Goal: Complete application form

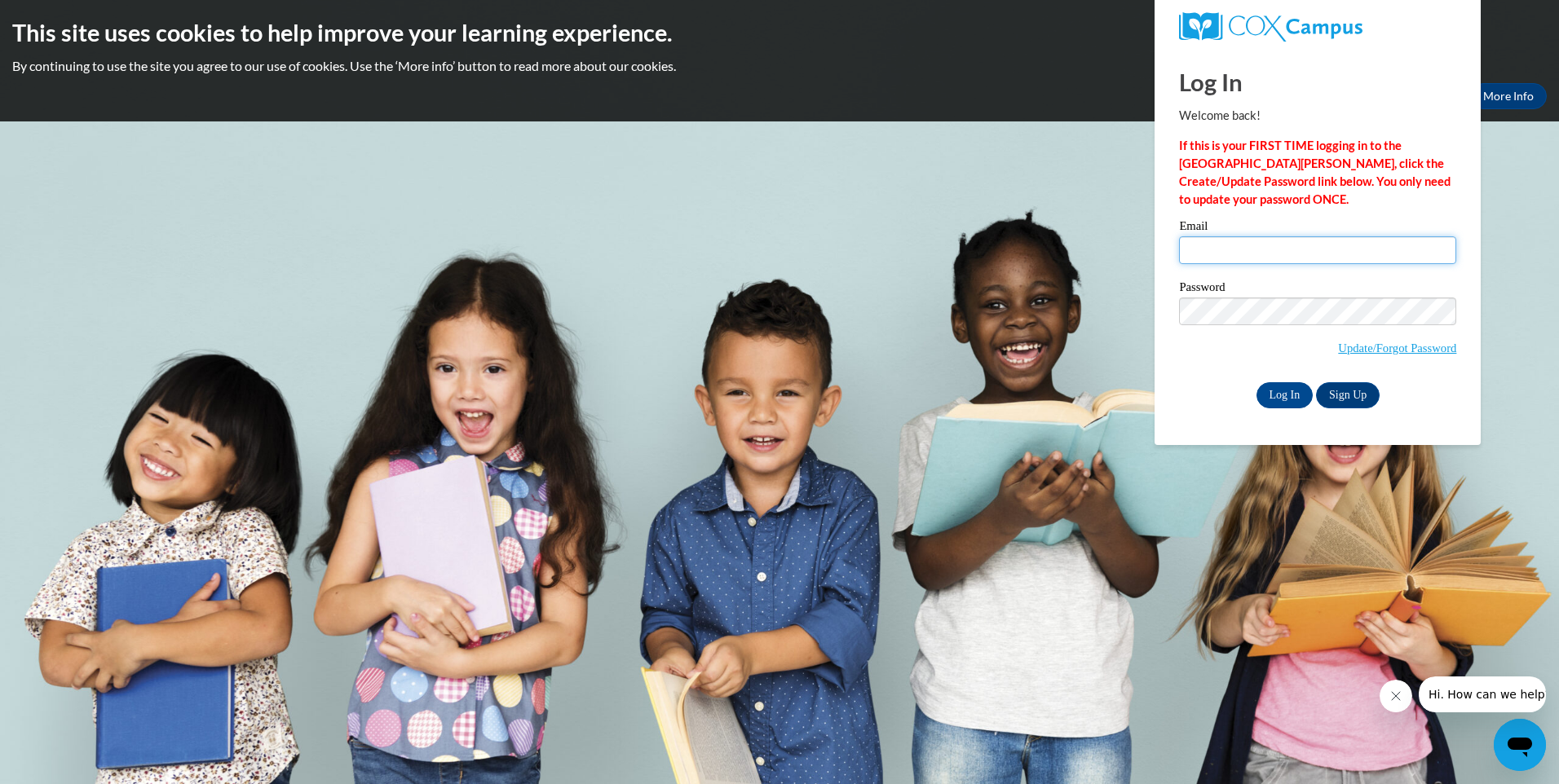
click at [1182, 252] on input "Email" at bounding box center [1318, 251] width 277 height 28
type input "hou"
click at [1198, 148] on strong "If this is your FIRST TIME logging in to the NEW Cox Campus, click the Create/U…" at bounding box center [1315, 172] width 272 height 68
click at [1346, 395] on link "Sign Up" at bounding box center [1347, 395] width 64 height 26
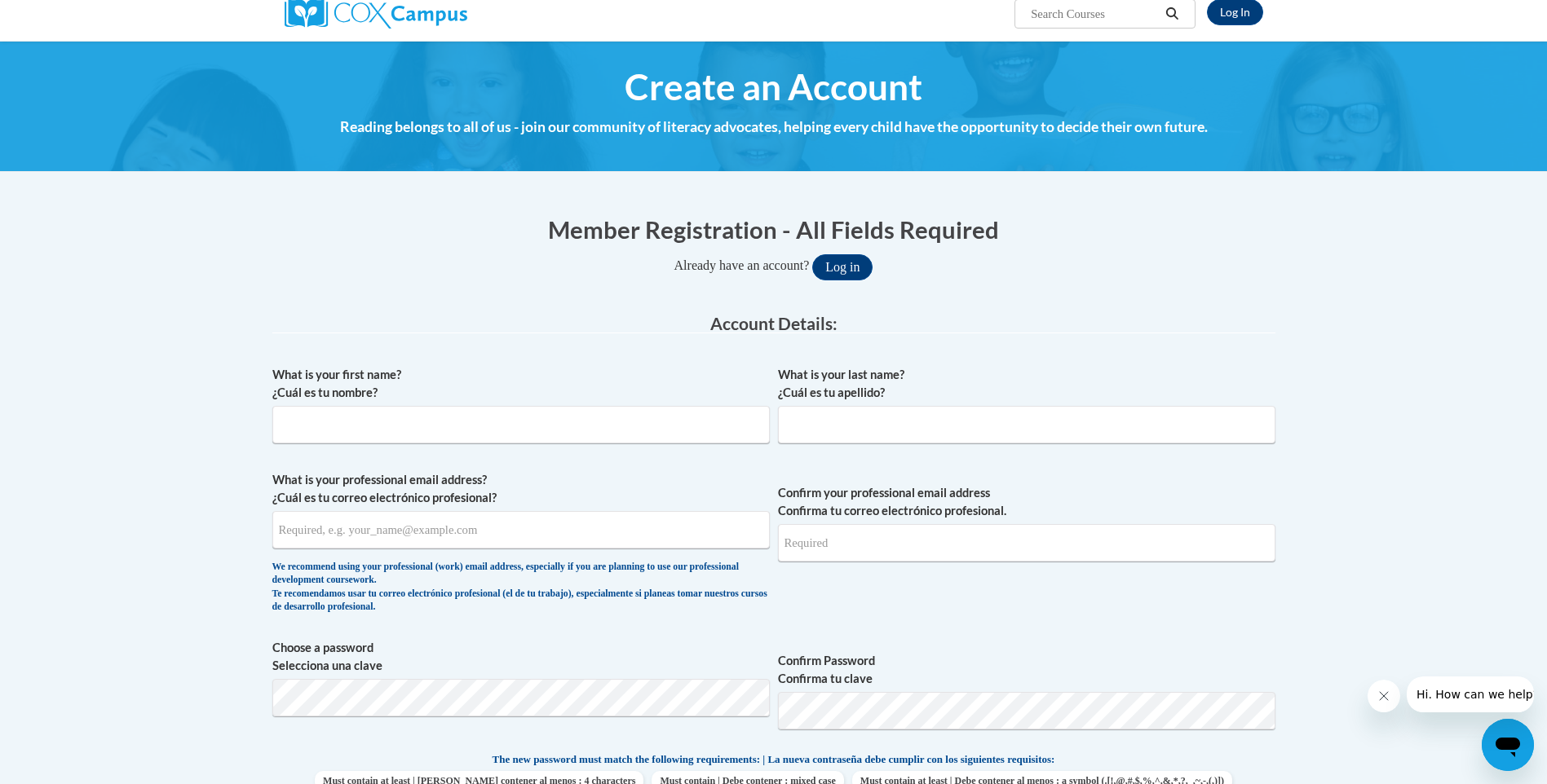
scroll to position [163, 0]
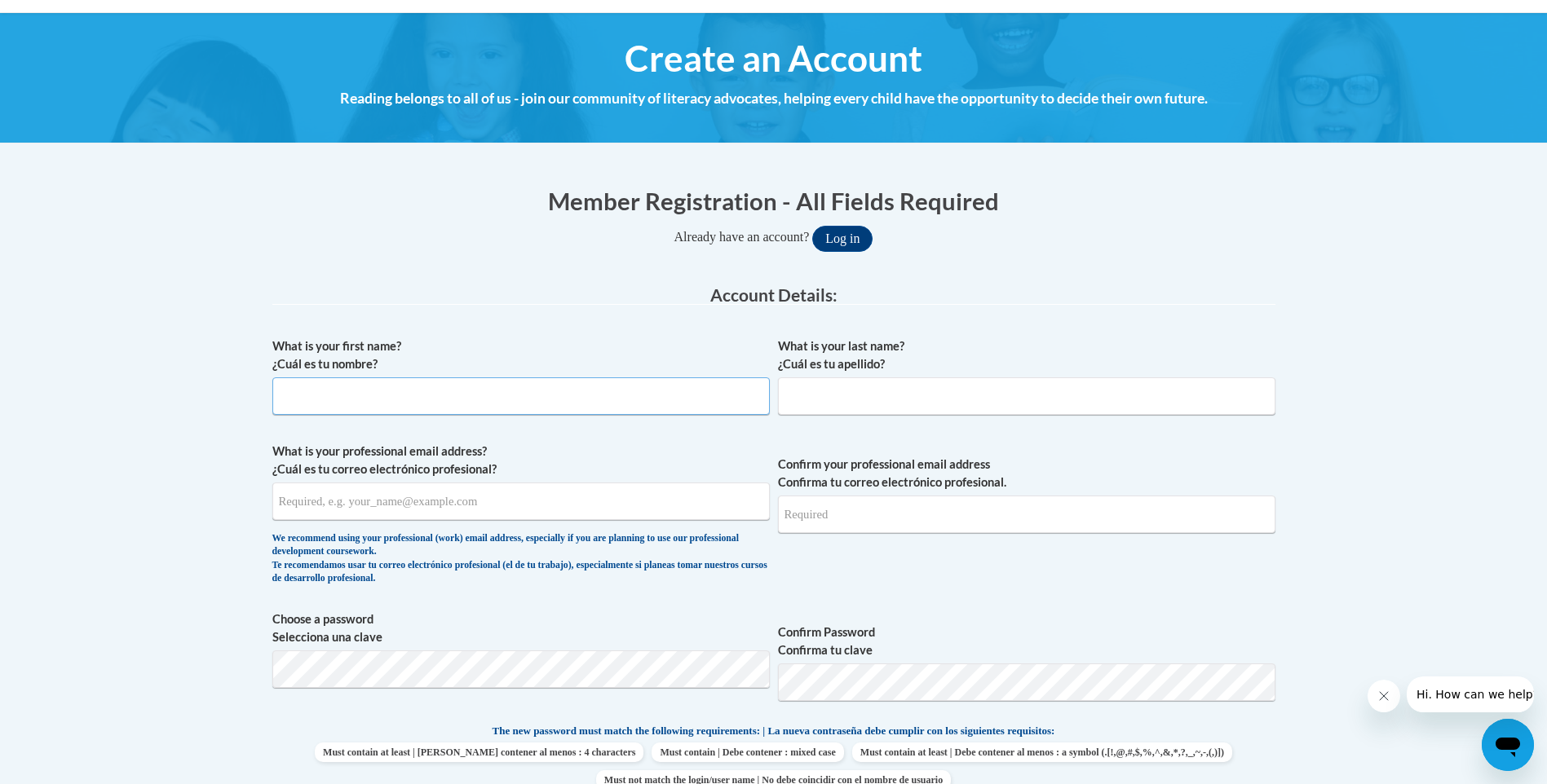
click at [281, 391] on input "What is your first name? ¿Cuál es tu nombre?" at bounding box center [521, 396] width 497 height 37
click at [793, 392] on input "What is your last name? ¿Cuál es tu apellido?" at bounding box center [1026, 396] width 497 height 37
click at [314, 396] on input "houria" at bounding box center [521, 396] width 497 height 37
type input "h"
type input "Houria"
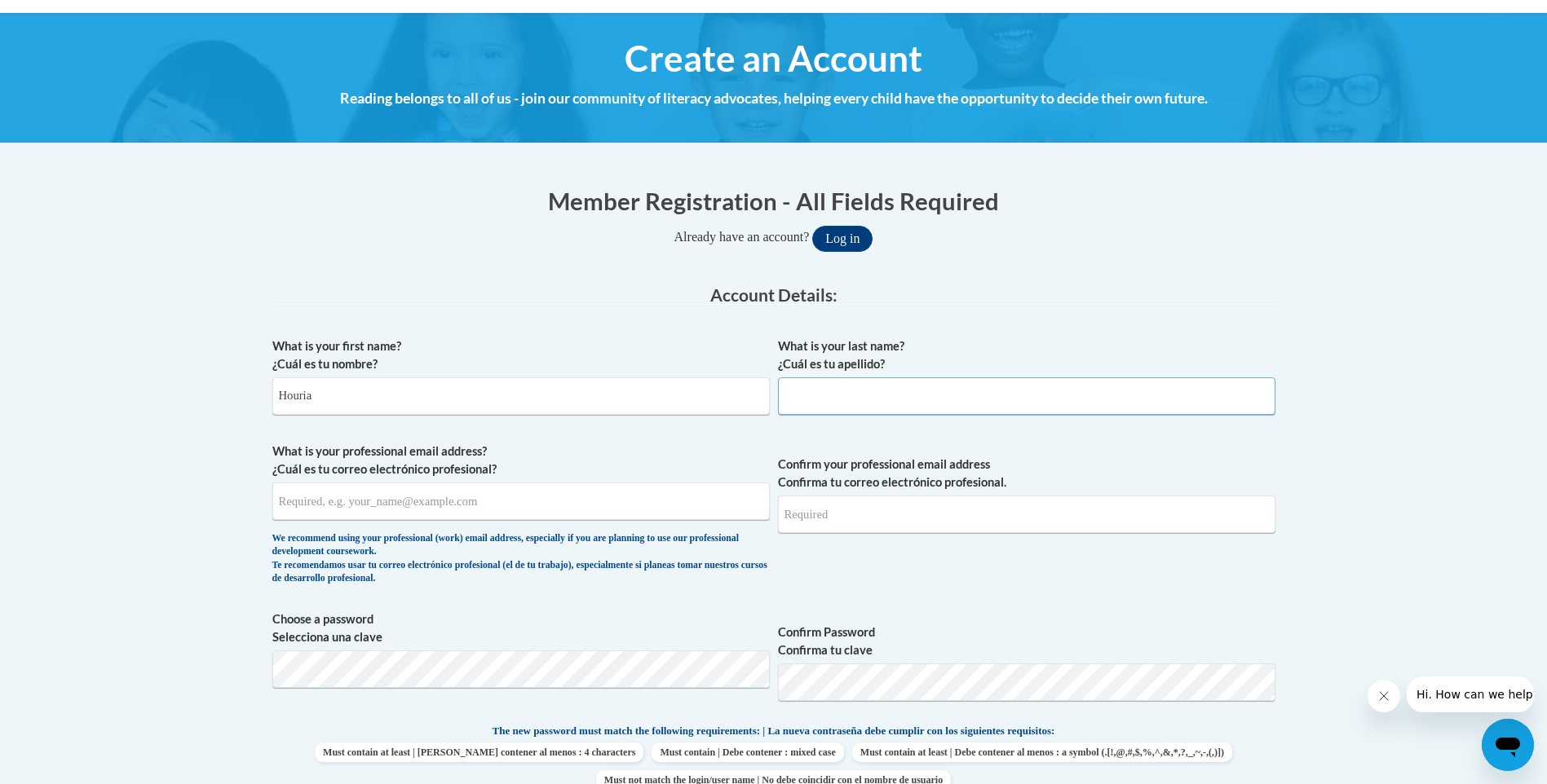
click at [788, 393] on input "What is your last name? ¿Cuál es tu apellido?" at bounding box center [1026, 396] width 497 height 37
type input "Hedadji"
click at [286, 503] on input "What is your professional email address? ¿Cuál es tu correo electrónico profesi…" at bounding box center [521, 501] width 497 height 37
type input "houria@chapelhillcoop.com"
click at [784, 519] on input "Confirm your professional email address Confirma tu correo electrónico profesio…" at bounding box center [1026, 514] width 497 height 37
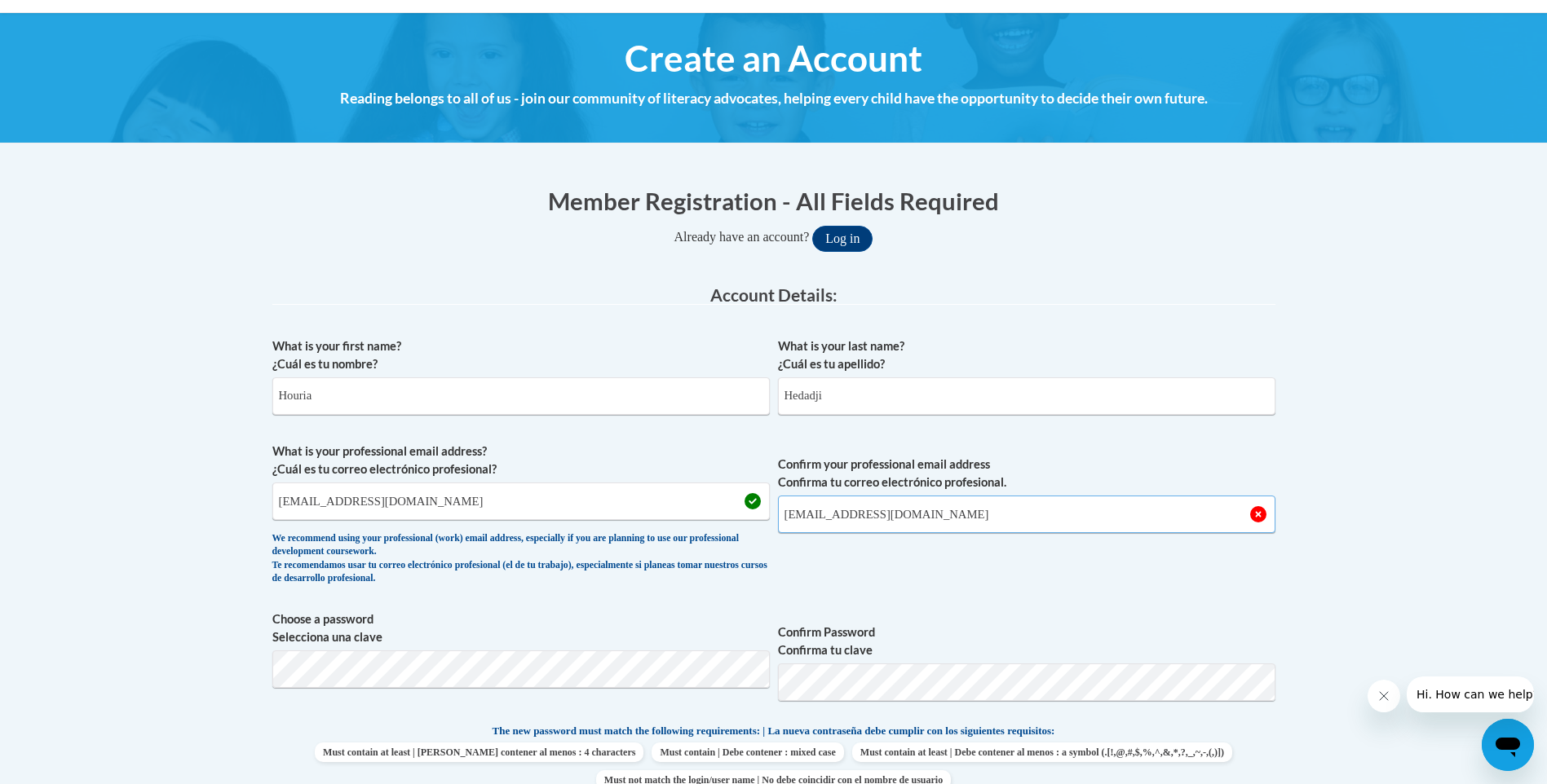
type input "houria@chapelhillcoop.com"
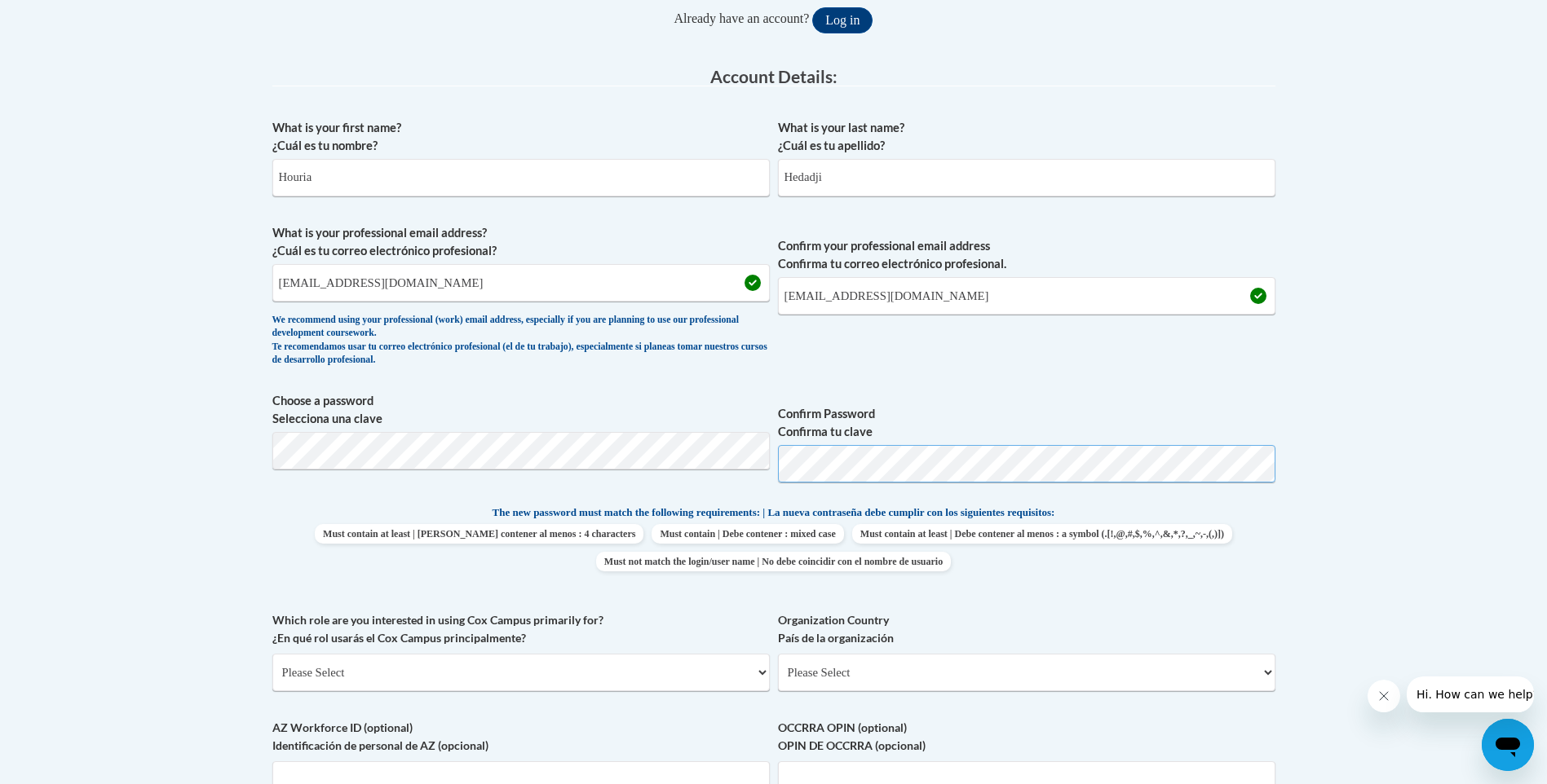
scroll to position [407, 0]
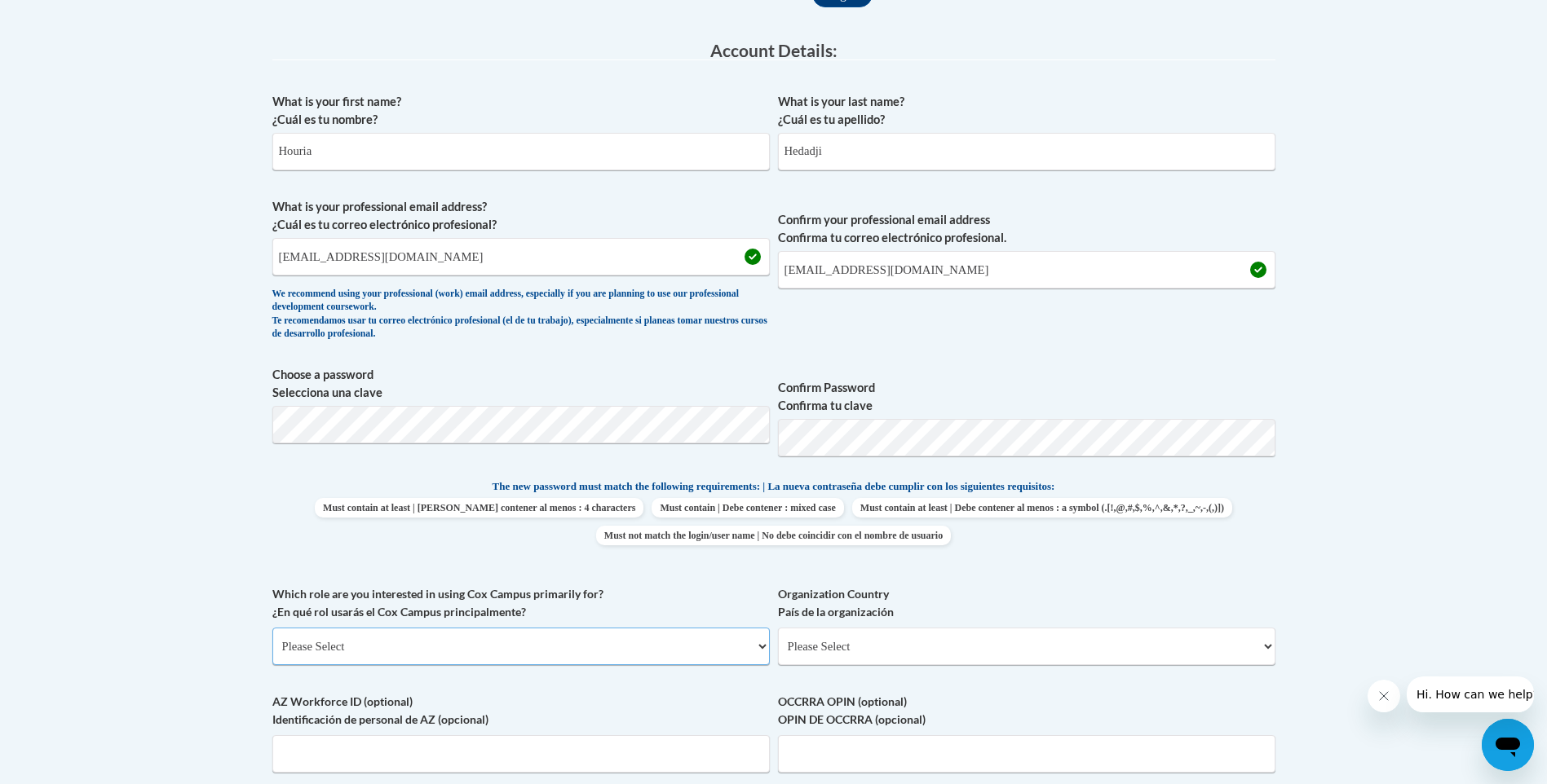
click at [760, 645] on select "Please Select College/University | Colegio/Universidad Community/Nonprofit Part…" at bounding box center [521, 647] width 497 height 37
select select "fbf2d438-af2f-41f8-98f1-81c410e29de3"
click at [272, 628] on select "Please Select College/University | Colegio/Universidad Community/Nonprofit Part…" at bounding box center [521, 647] width 497 height 37
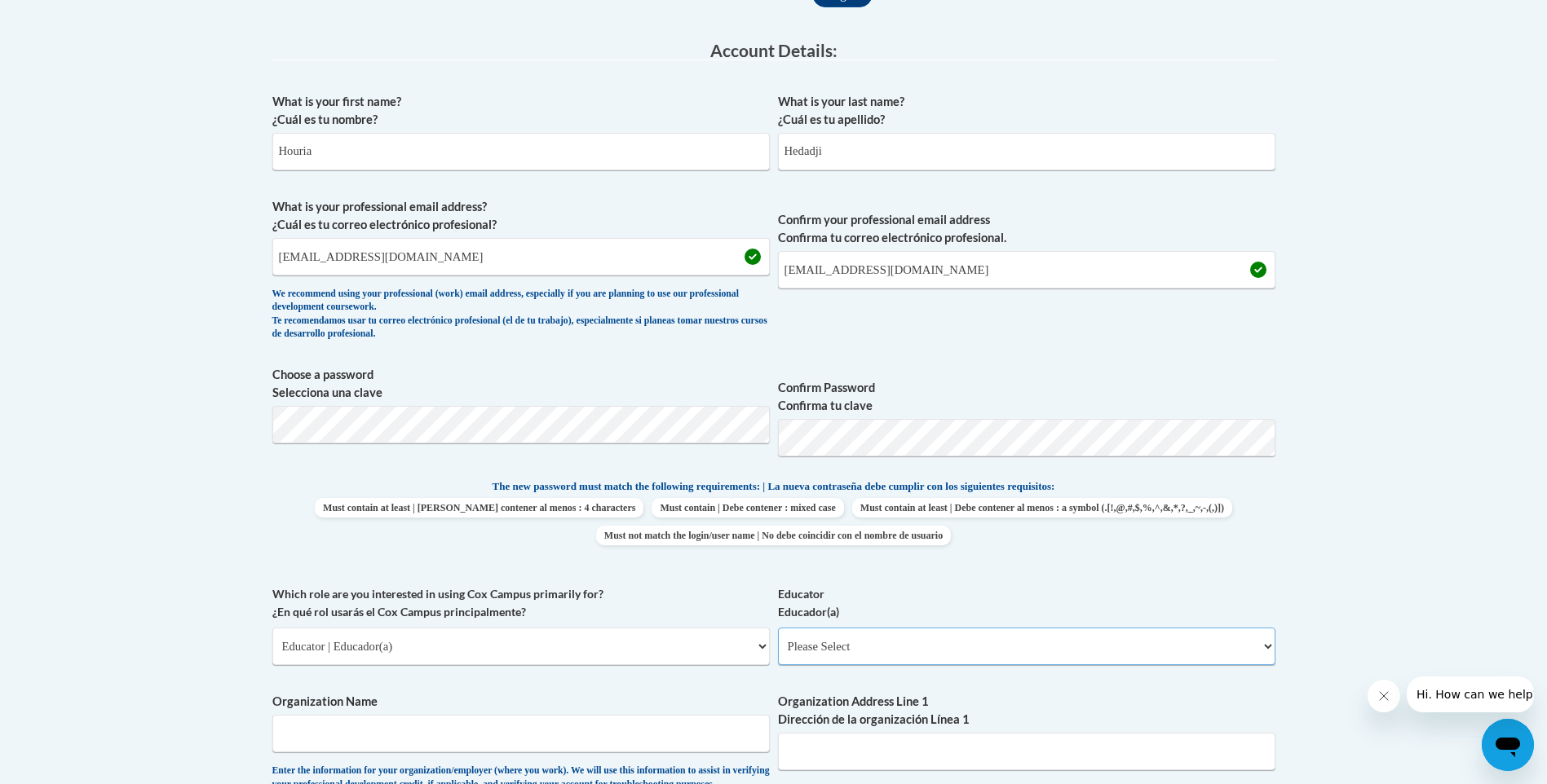
click at [1270, 649] on select "Please Select Early Learning/Daycare Teacher/Family Home Care Provider | Maestr…" at bounding box center [1026, 647] width 497 height 37
select select "5e2af403-4f2c-4e49-a02f-103e55d7b75b"
click at [778, 628] on select "Please Select Early Learning/Daycare Teacher/Family Home Care Provider | Maestr…" at bounding box center [1026, 647] width 497 height 37
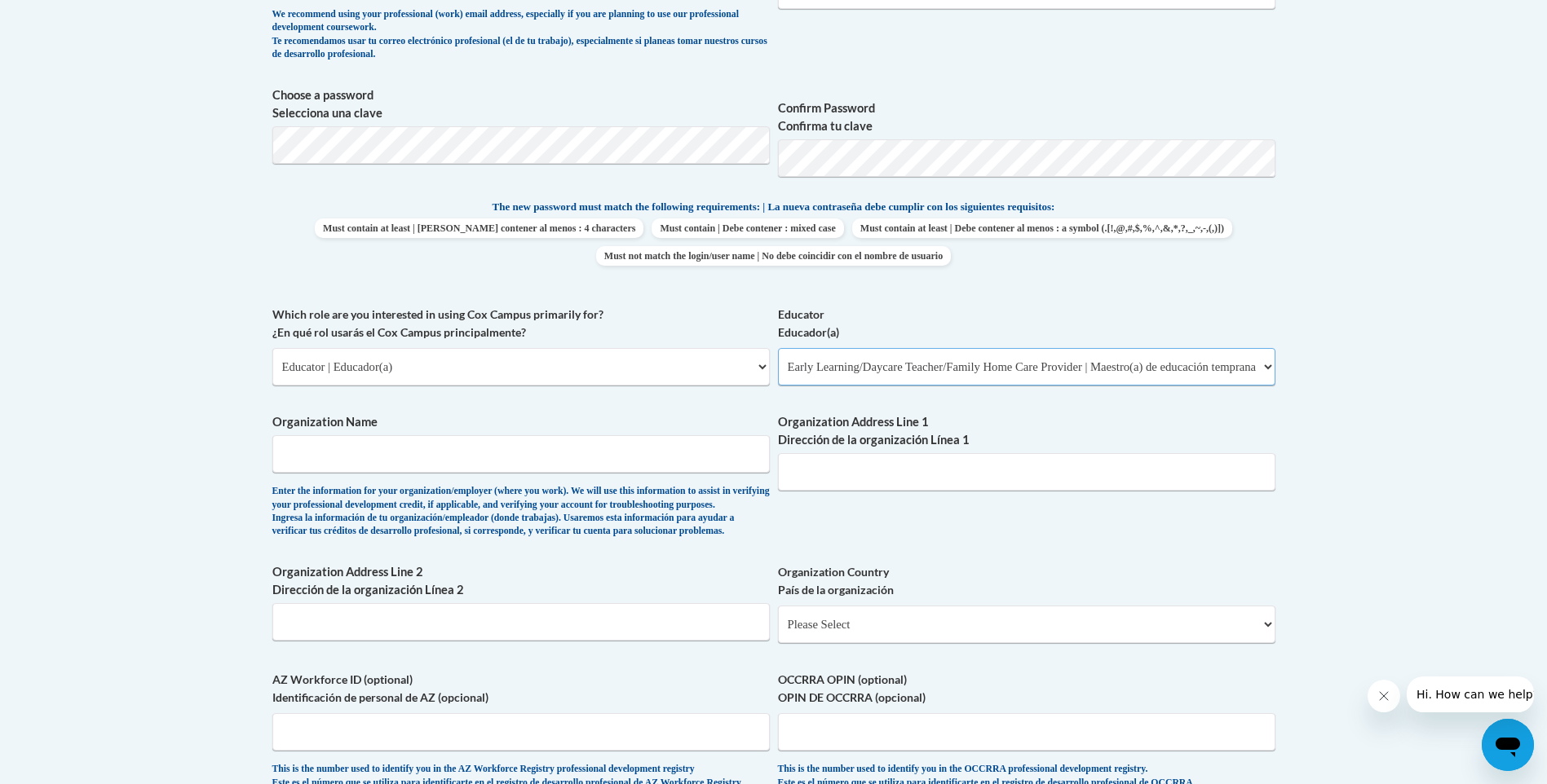
scroll to position [734, 0]
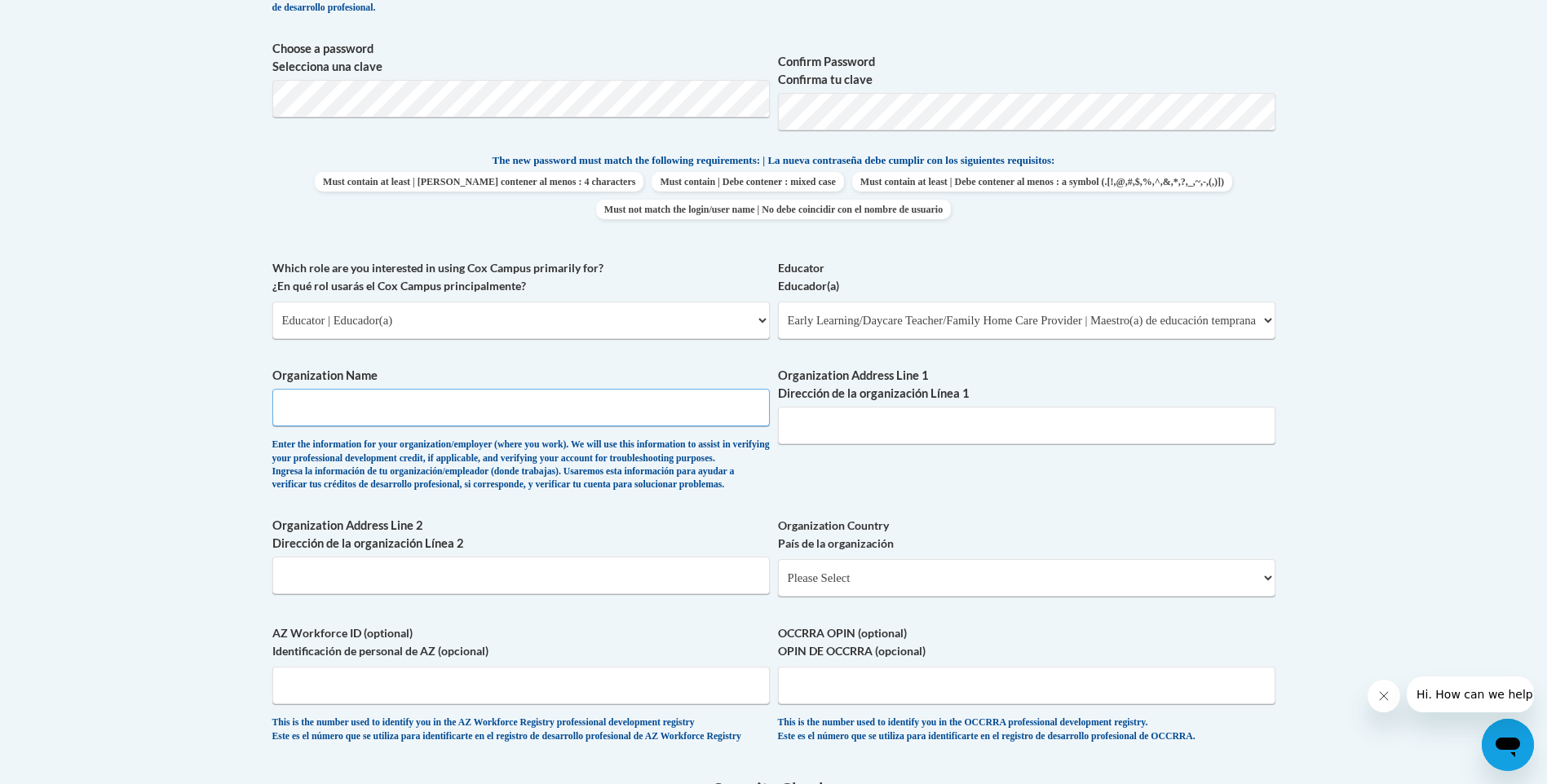
click at [279, 406] on input "Organization Name" at bounding box center [521, 407] width 497 height 37
type input "Chapel Hill cooperative preschool"
click at [795, 428] on input "Organization Address Line 1 Dirección de la organización Línea 1" at bounding box center [1026, 425] width 497 height 37
type input "1"
click at [283, 595] on input "Organization Address Line 2 Dirección de la organización Línea 2" at bounding box center [521, 575] width 497 height 37
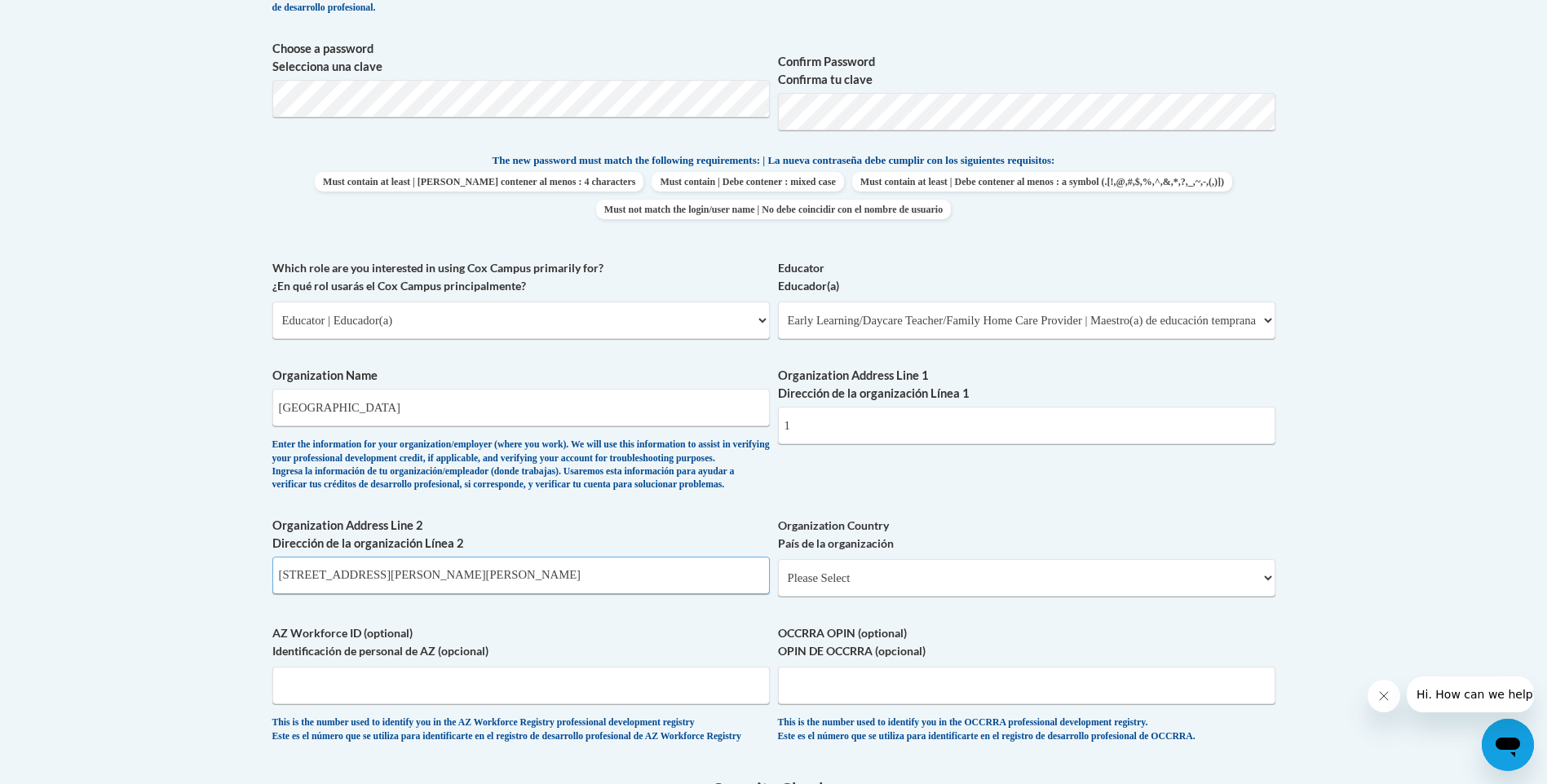
type input "108Mt.Carmel church Road Chapell Hill NC 27517"
click at [1271, 597] on select "Please Select United States | Estados Unidos Outside of the United States | Fue…" at bounding box center [1026, 578] width 497 height 37
select select "ad49bcad-a171-4b2e-b99c-48b446064914"
click at [778, 585] on select "Please Select United States | Estados Unidos Outside of the United States | Fue…" at bounding box center [1026, 578] width 497 height 37
select select
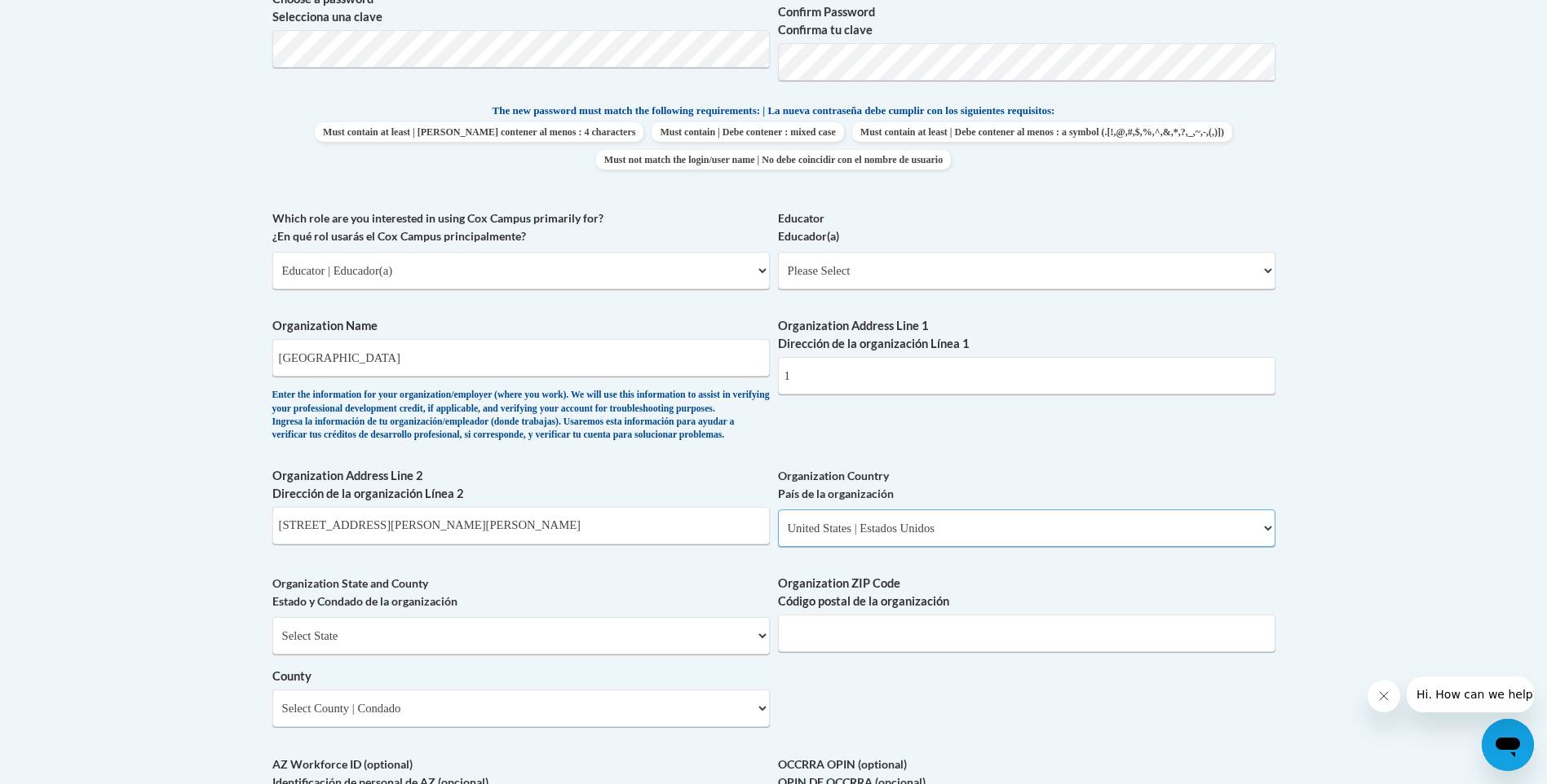
scroll to position [816, 0]
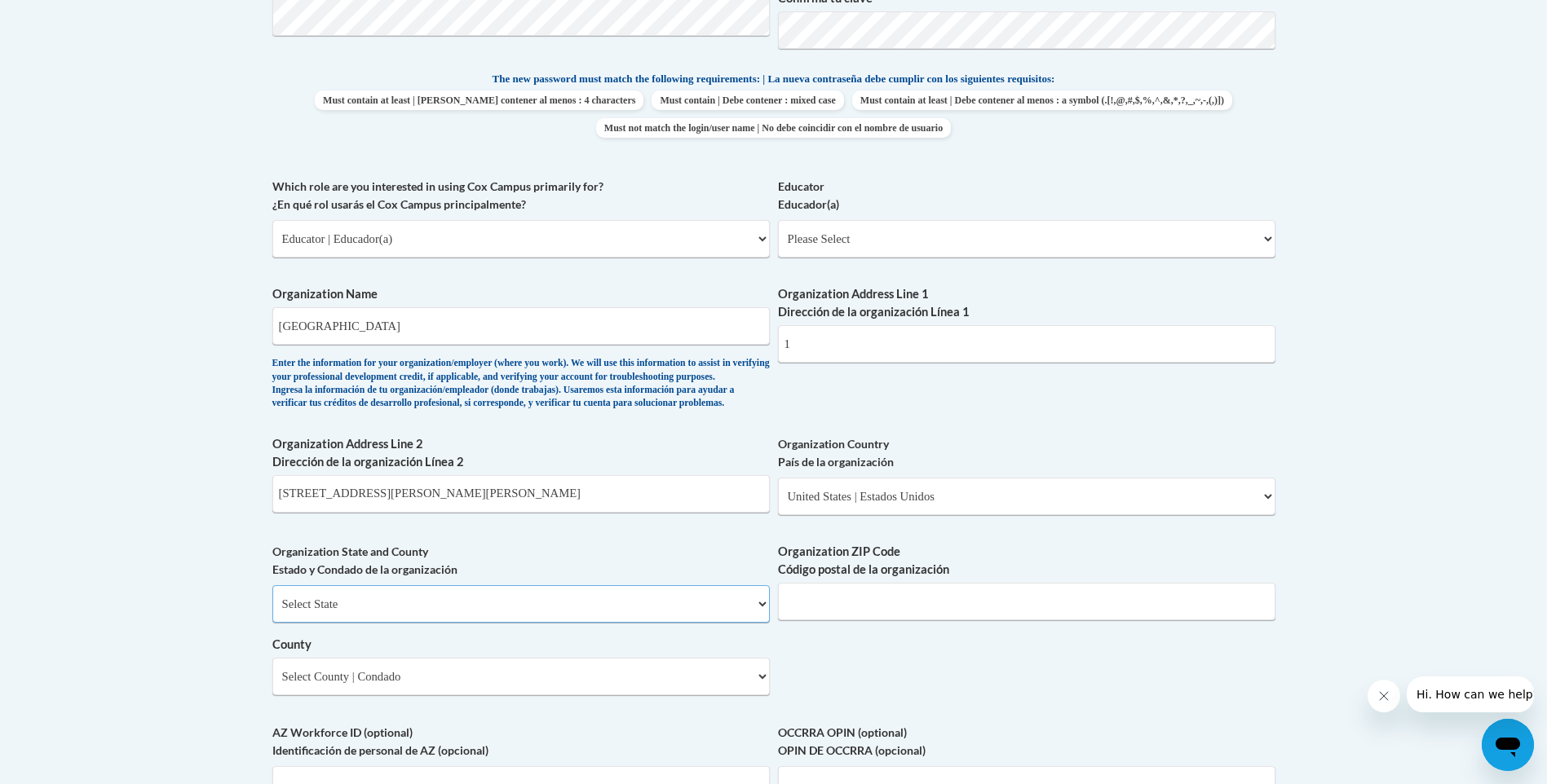
click at [761, 623] on select "Select State Alabama Alaska Arizona Arkansas California Colorado Connecticut De…" at bounding box center [521, 604] width 497 height 37
click at [763, 623] on select "Select State Alabama Alaska Arizona Arkansas California Colorado Connecticut De…" at bounding box center [521, 604] width 497 height 37
click at [437, 623] on select "Select State Alabama Alaska Arizona Arkansas California Colorado Connecticut De…" at bounding box center [521, 604] width 497 height 37
select select "North Carolina"
click at [272, 612] on select "Select State Alabama Alaska Arizona Arkansas California Colorado Connecticut De…" at bounding box center [521, 604] width 497 height 37
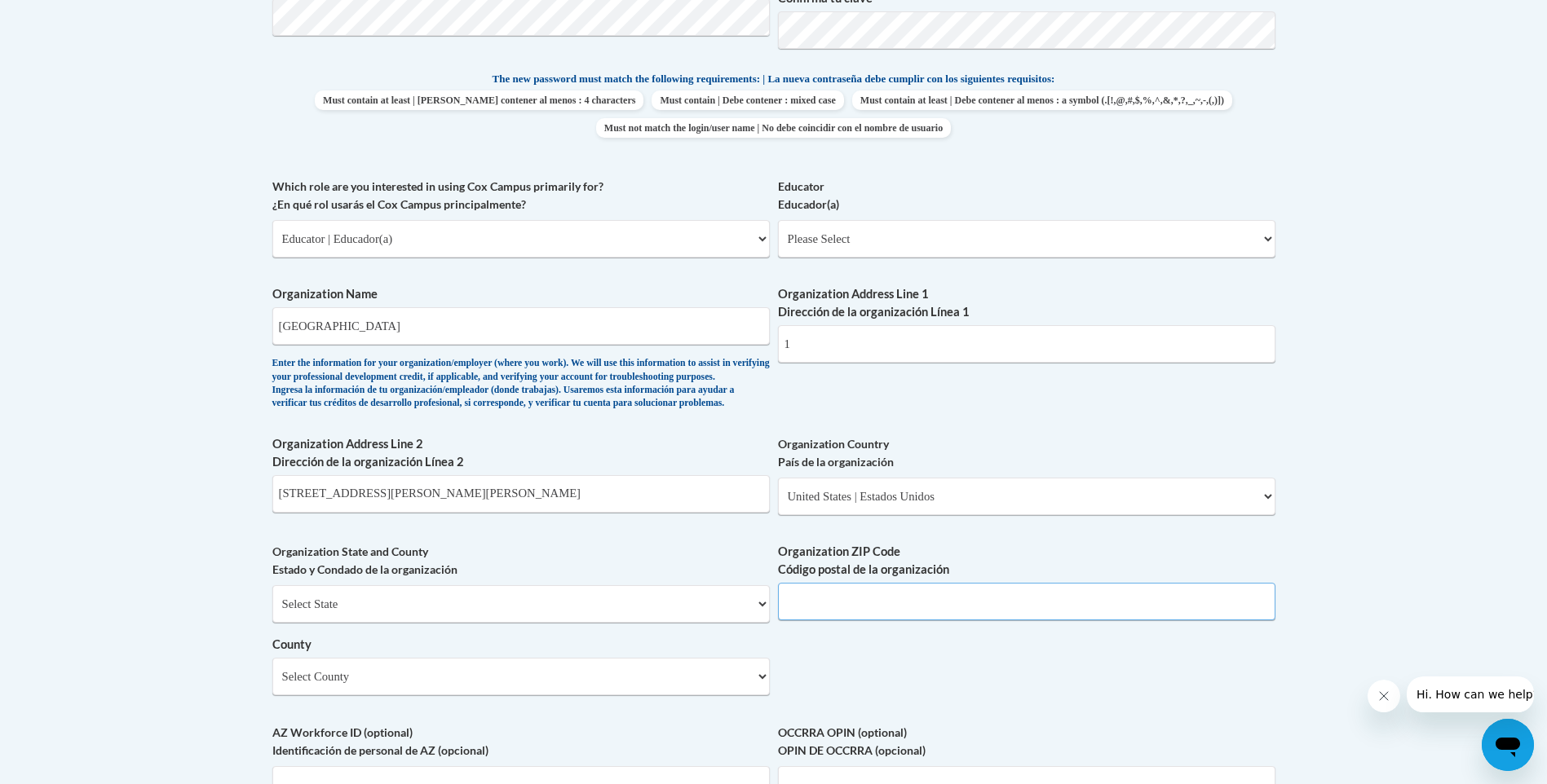
click at [791, 621] on input "Organization ZIP Code Código postal de la organización" at bounding box center [1026, 601] width 497 height 37
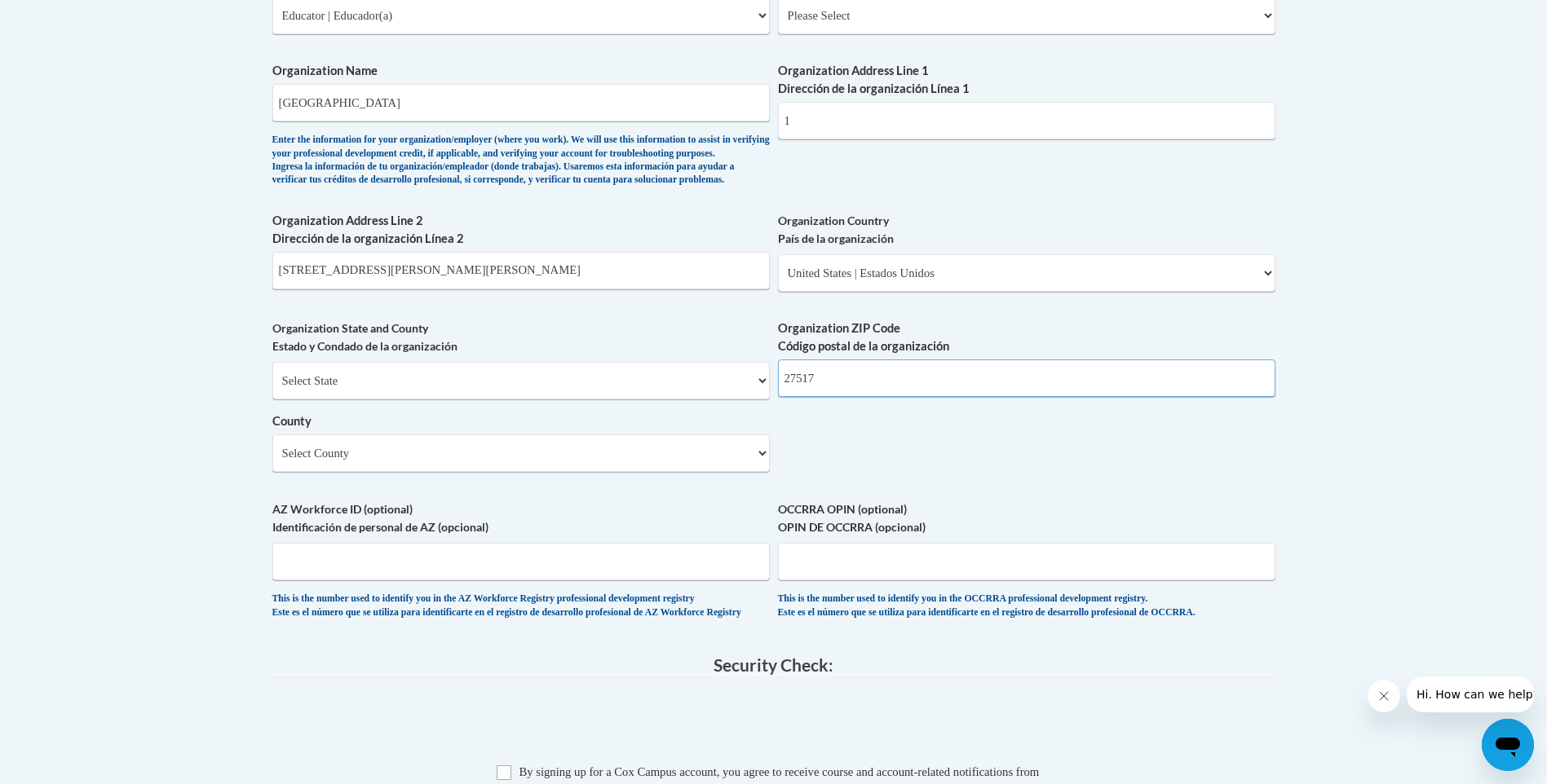
scroll to position [1060, 0]
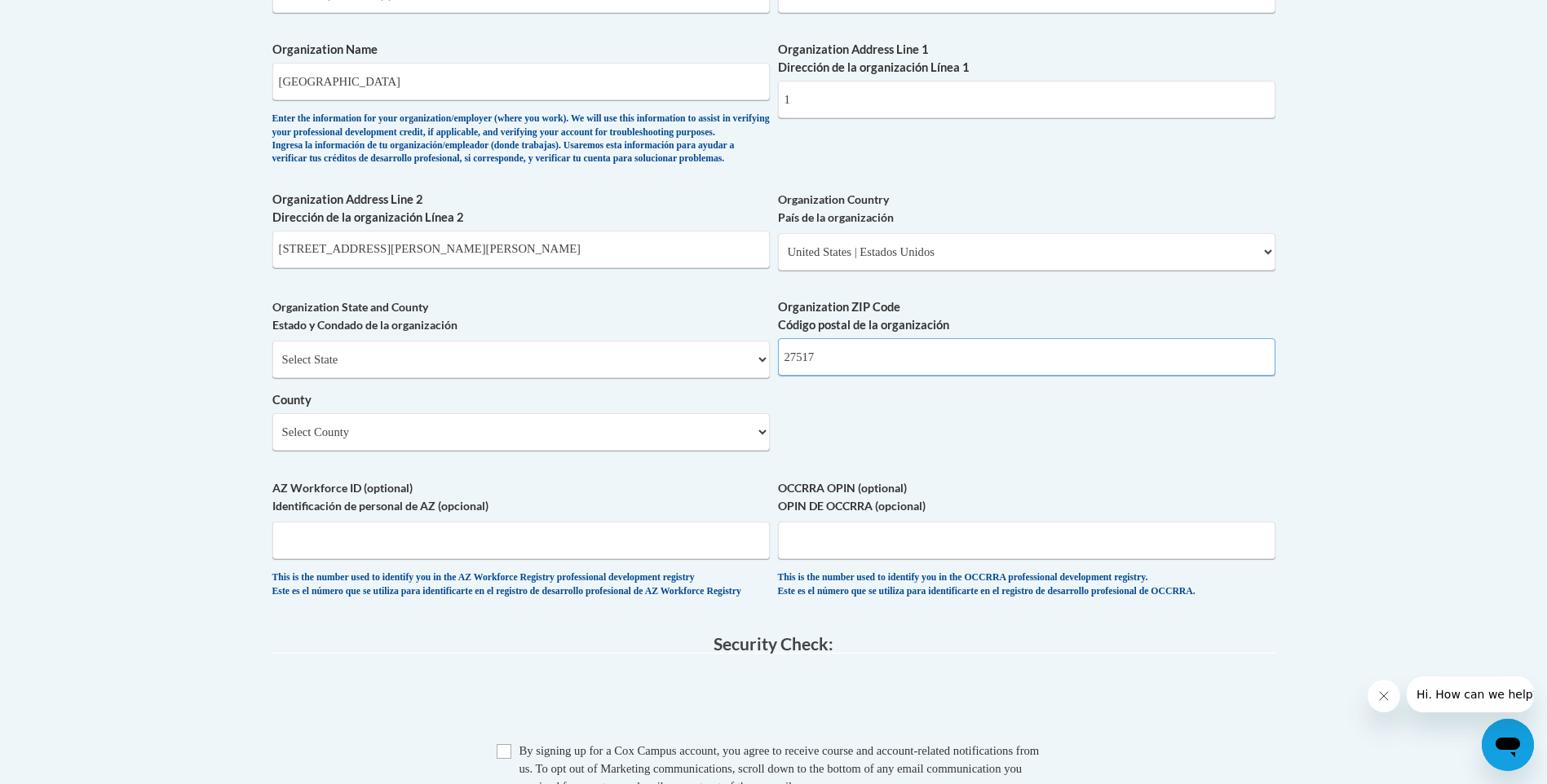
type input "27517"
click at [1476, 702] on button "Hi. How can we help?" at bounding box center [1476, 694] width 142 height 36
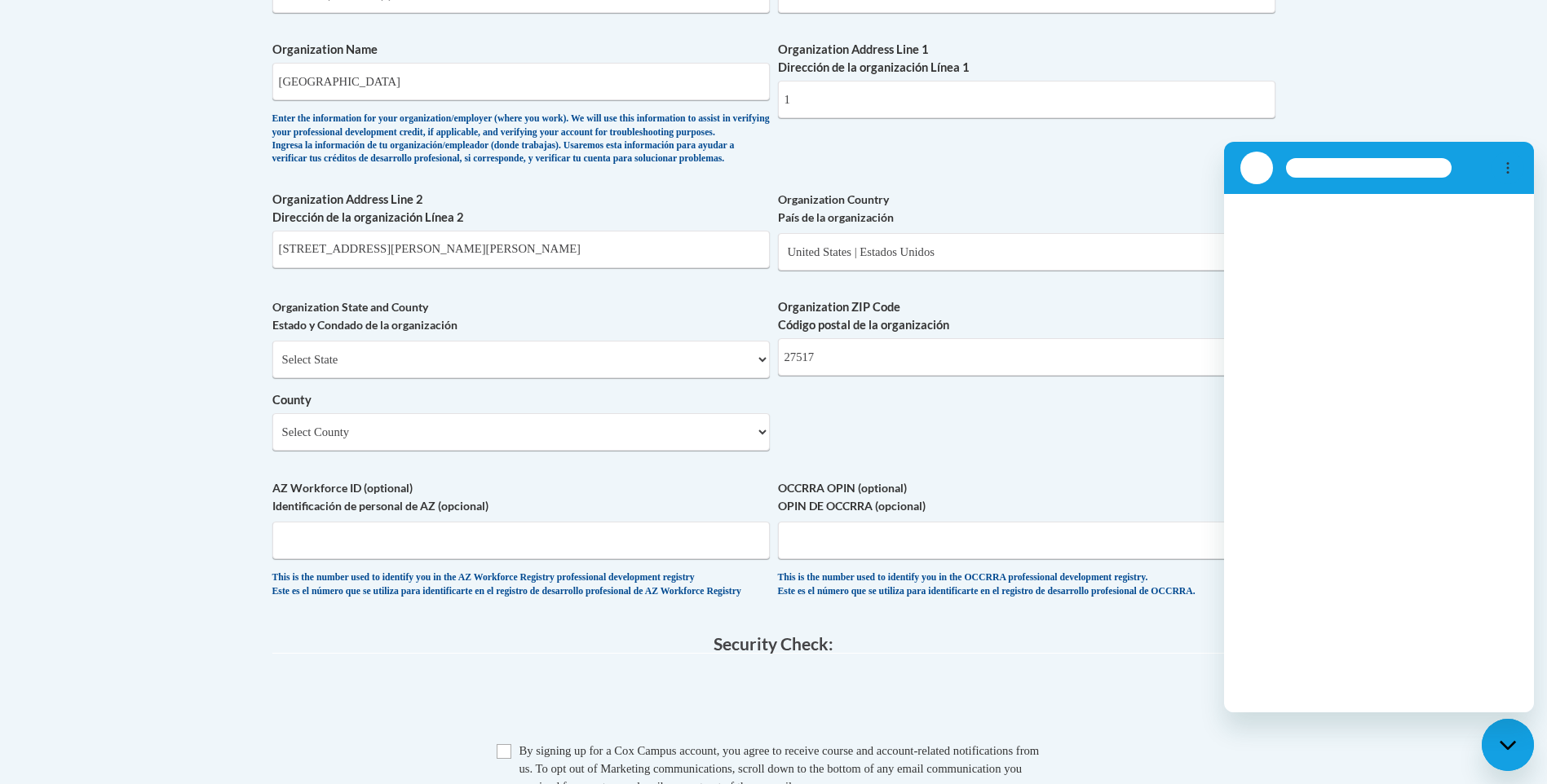
scroll to position [0, 0]
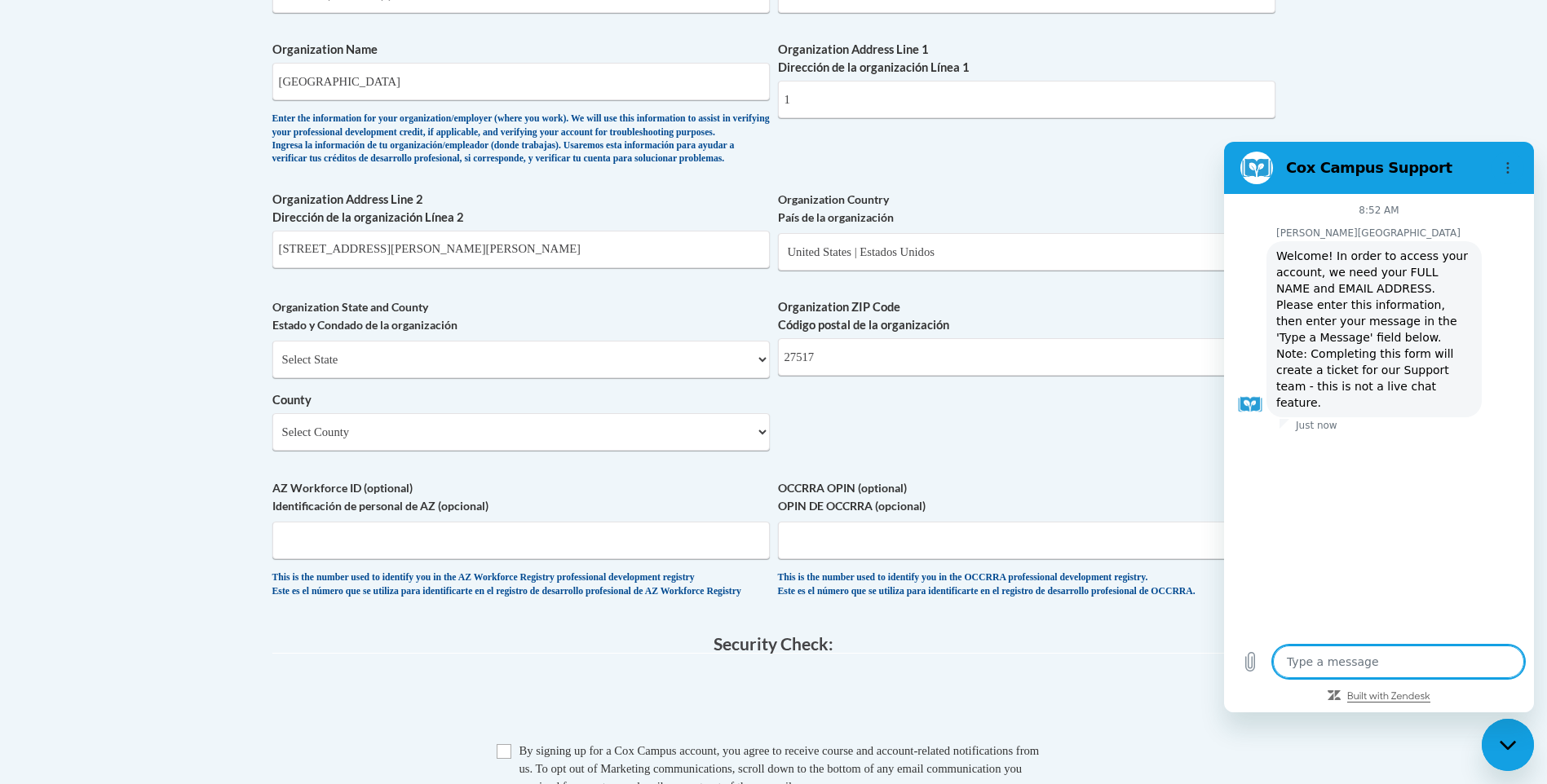
type textarea "x"
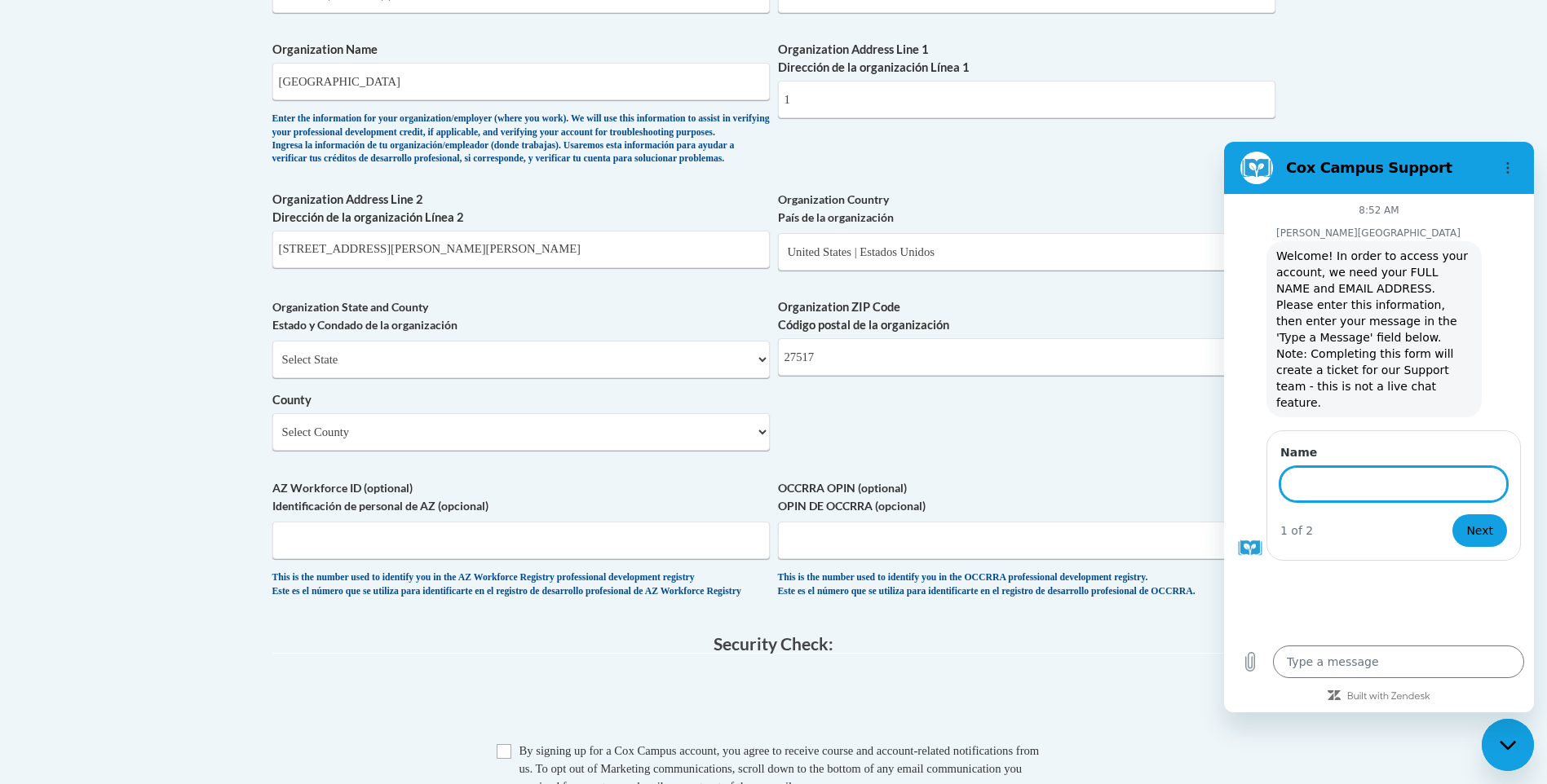
click at [1302, 467] on input "Name" at bounding box center [1393, 483] width 226 height 34
type input "[PERSON_NAME]"
click at [1475, 521] on span "Next" at bounding box center [1479, 530] width 27 height 19
type textarea "x"
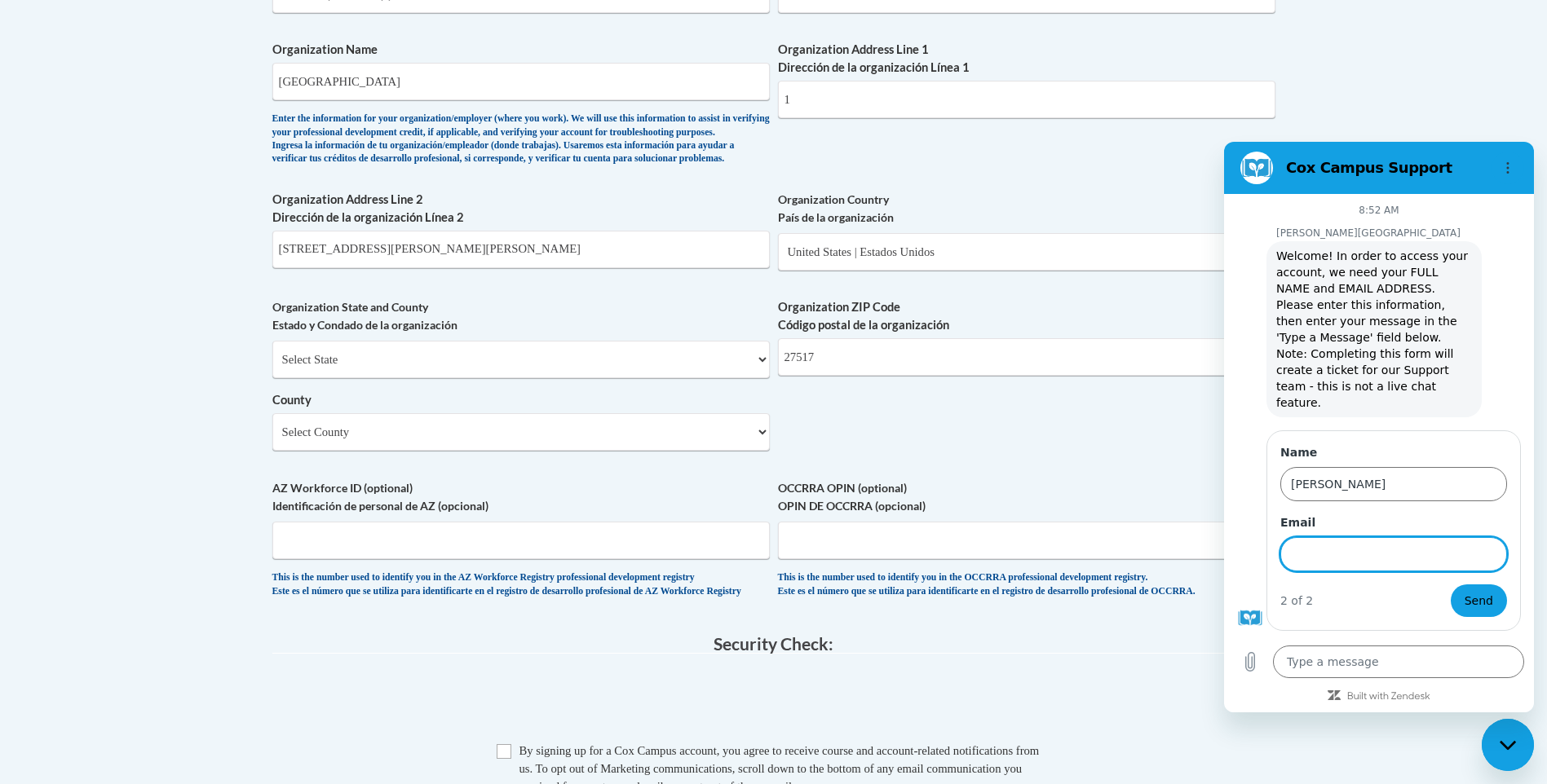
click at [1301, 537] on input "Email" at bounding box center [1393, 554] width 226 height 34
type input "A"
type input "a"
type input "houria@chapelh"
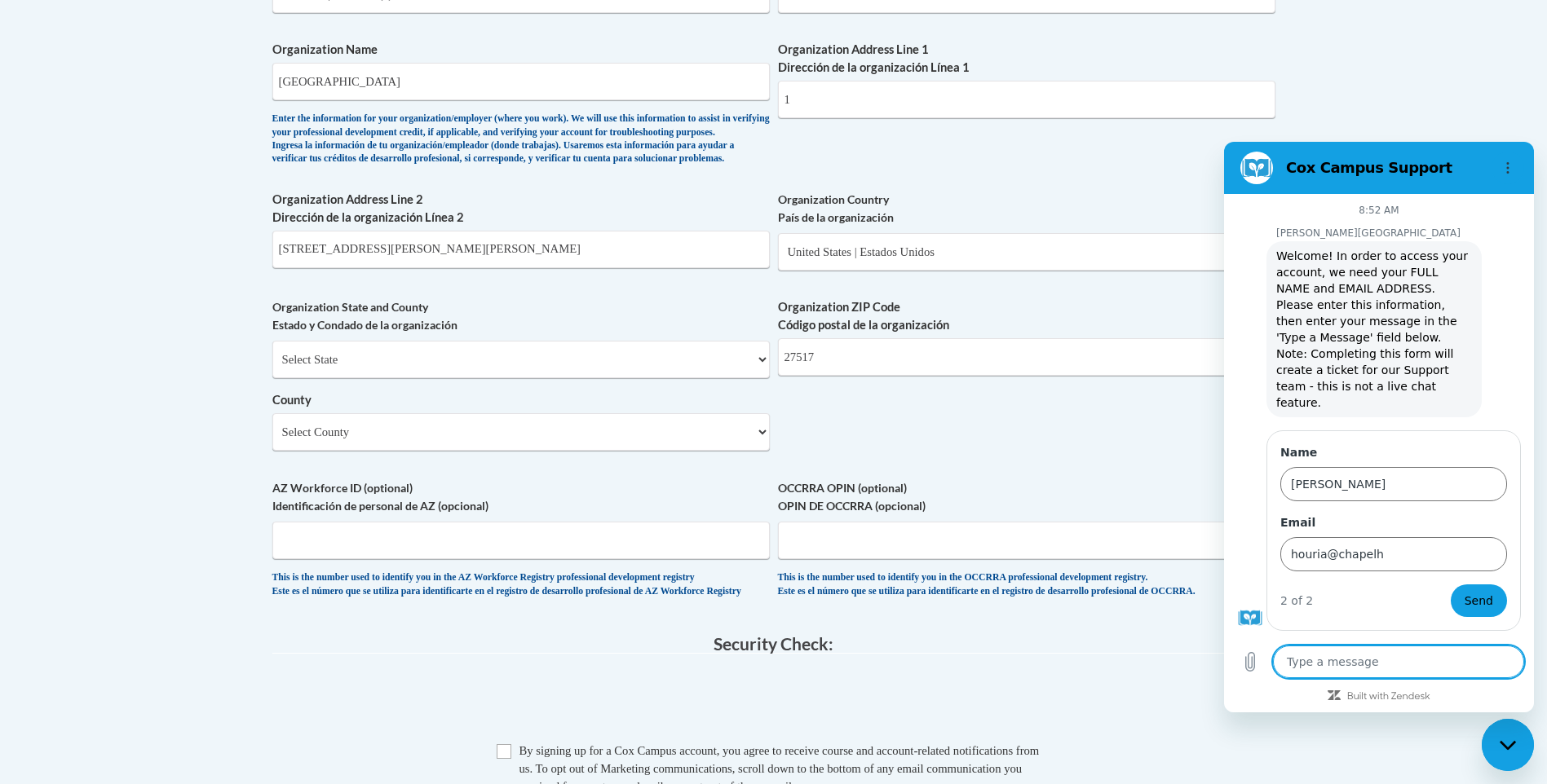
click at [1287, 667] on textarea at bounding box center [1399, 662] width 251 height 32
type textarea "I"
type textarea "x"
type textarea "I"
type textarea "x"
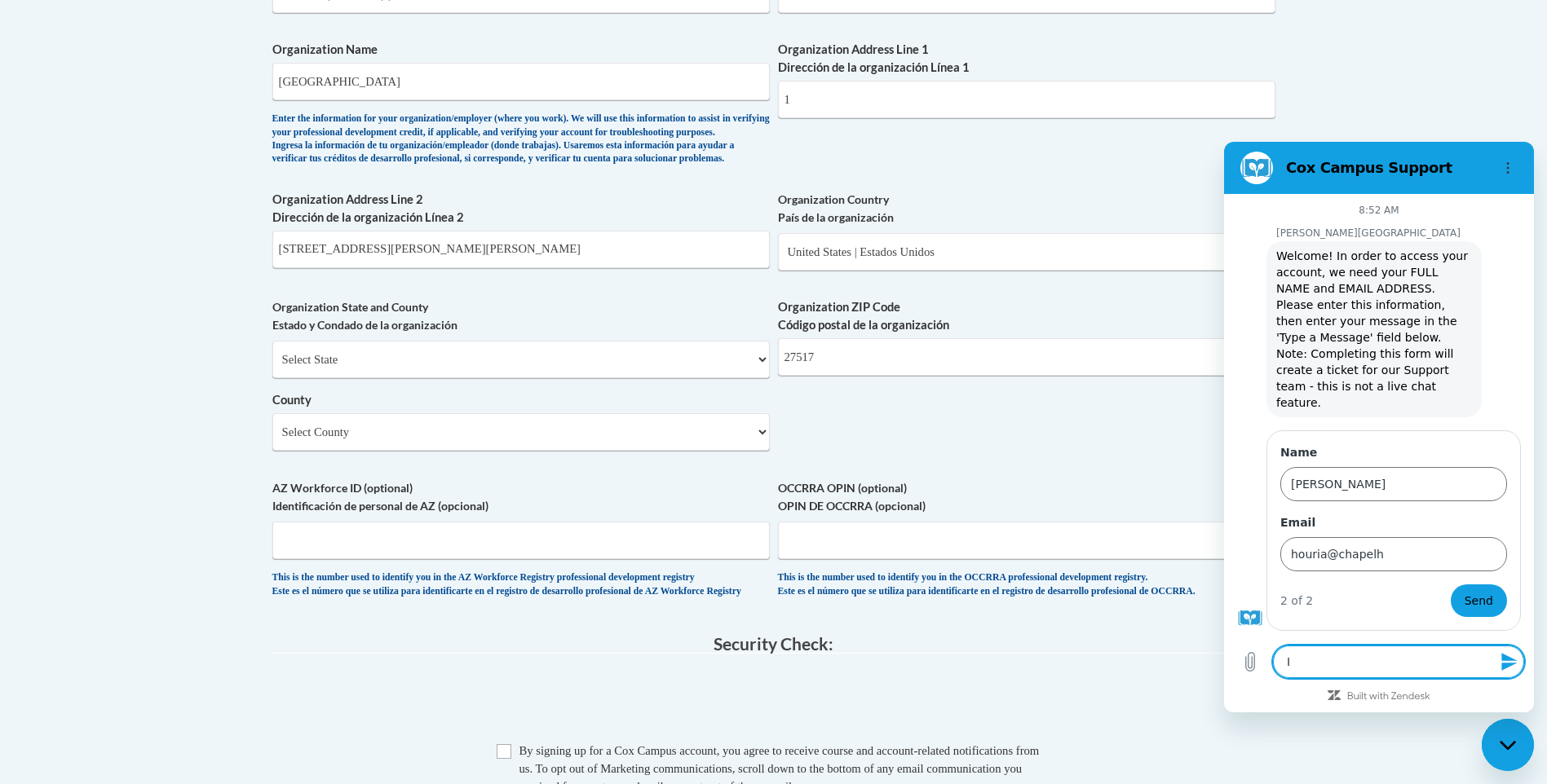
type textarea "I u"
type textarea "x"
type textarea "I up"
type textarea "x"
type textarea "I upd"
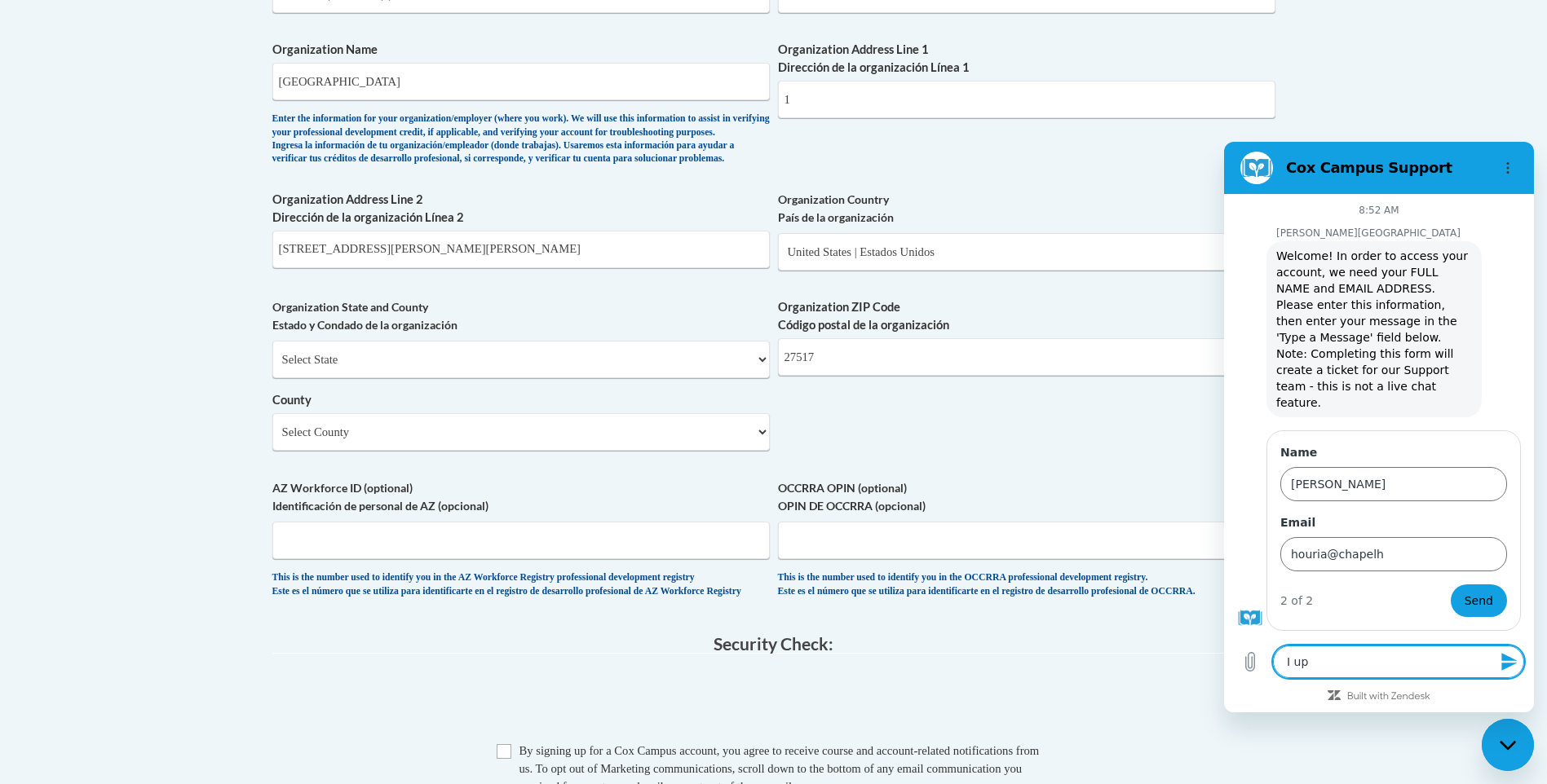
type textarea "x"
type textarea "I upda"
type textarea "x"
type textarea "I updat"
type textarea "x"
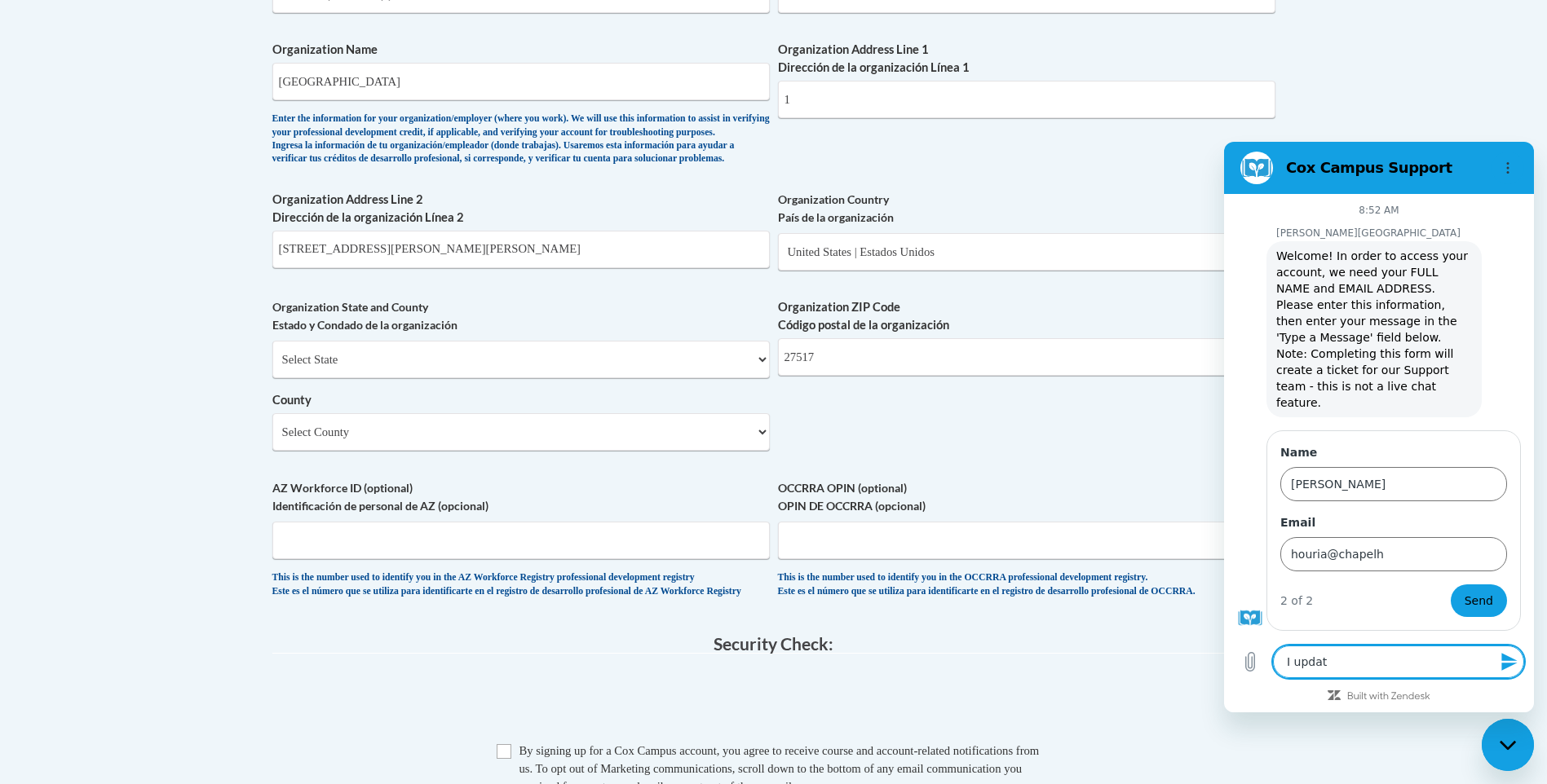
type textarea "I update"
type textarea "x"
type textarea "I update"
type textarea "x"
type textarea "I update m"
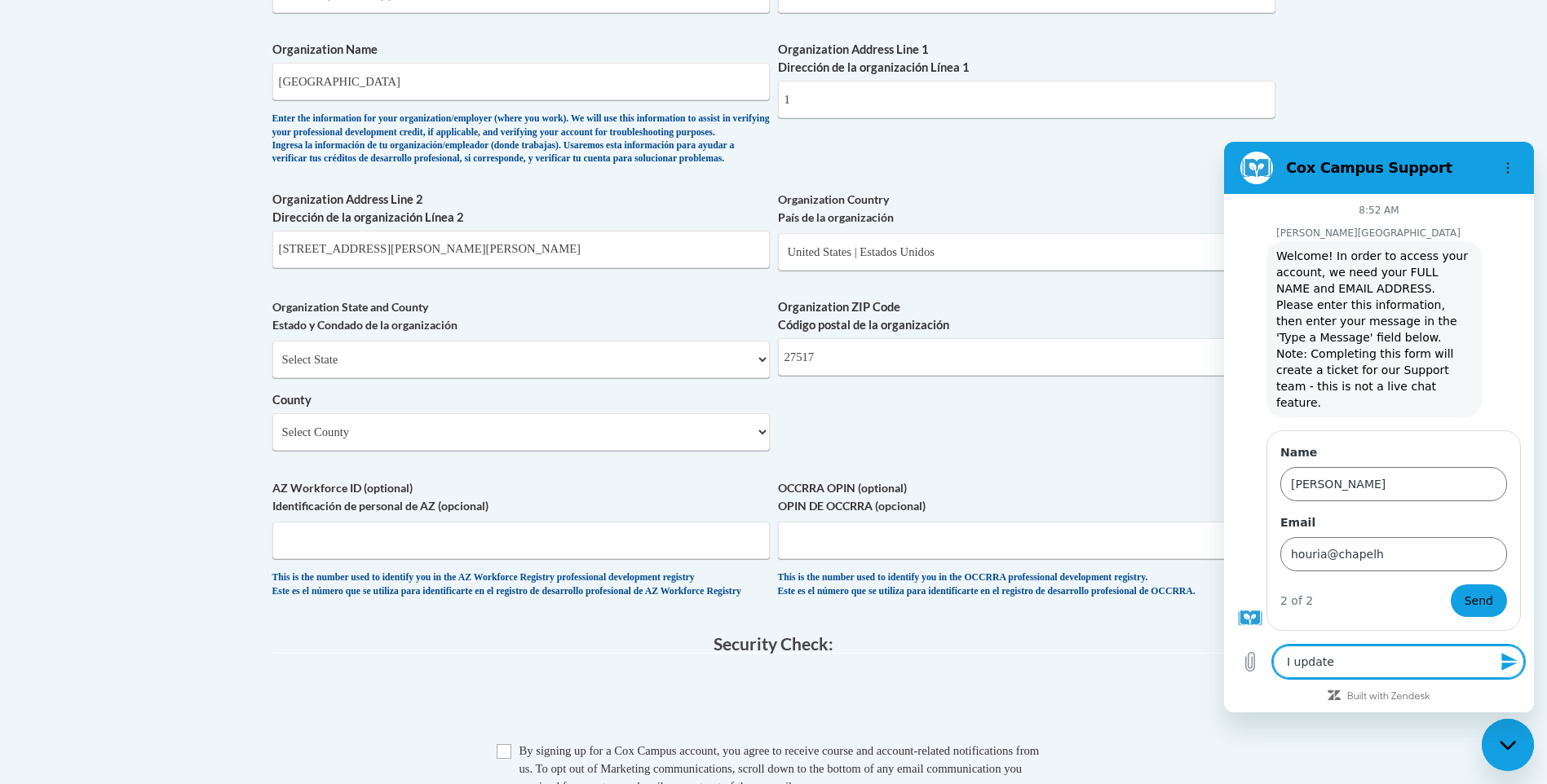
type textarea "x"
type textarea "I update my"
type textarea "x"
type textarea "I update my"
type textarea "x"
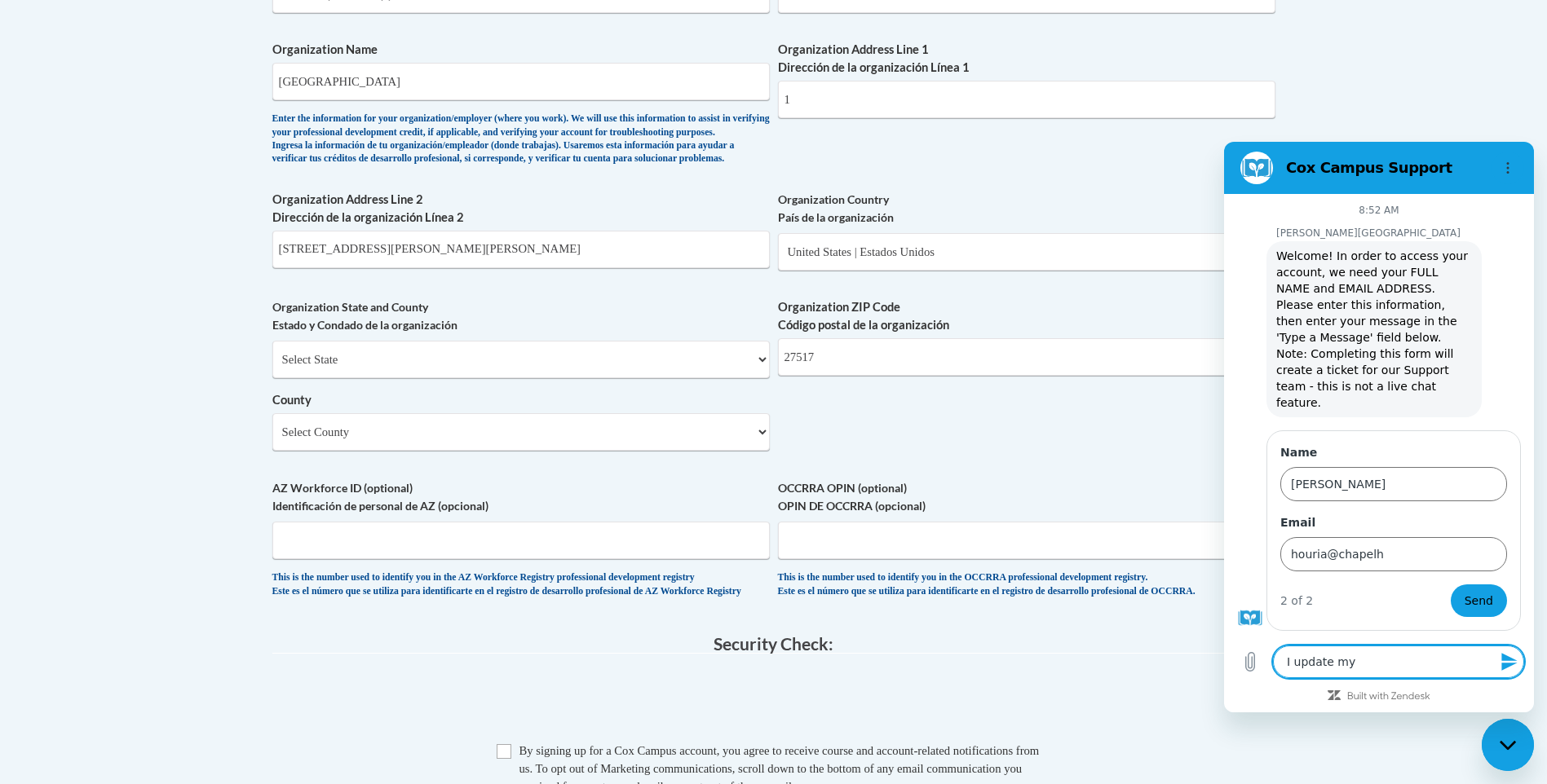
type textarea "I update my p"
type textarea "x"
type textarea "I update my pa"
type textarea "x"
type textarea "I update my pas"
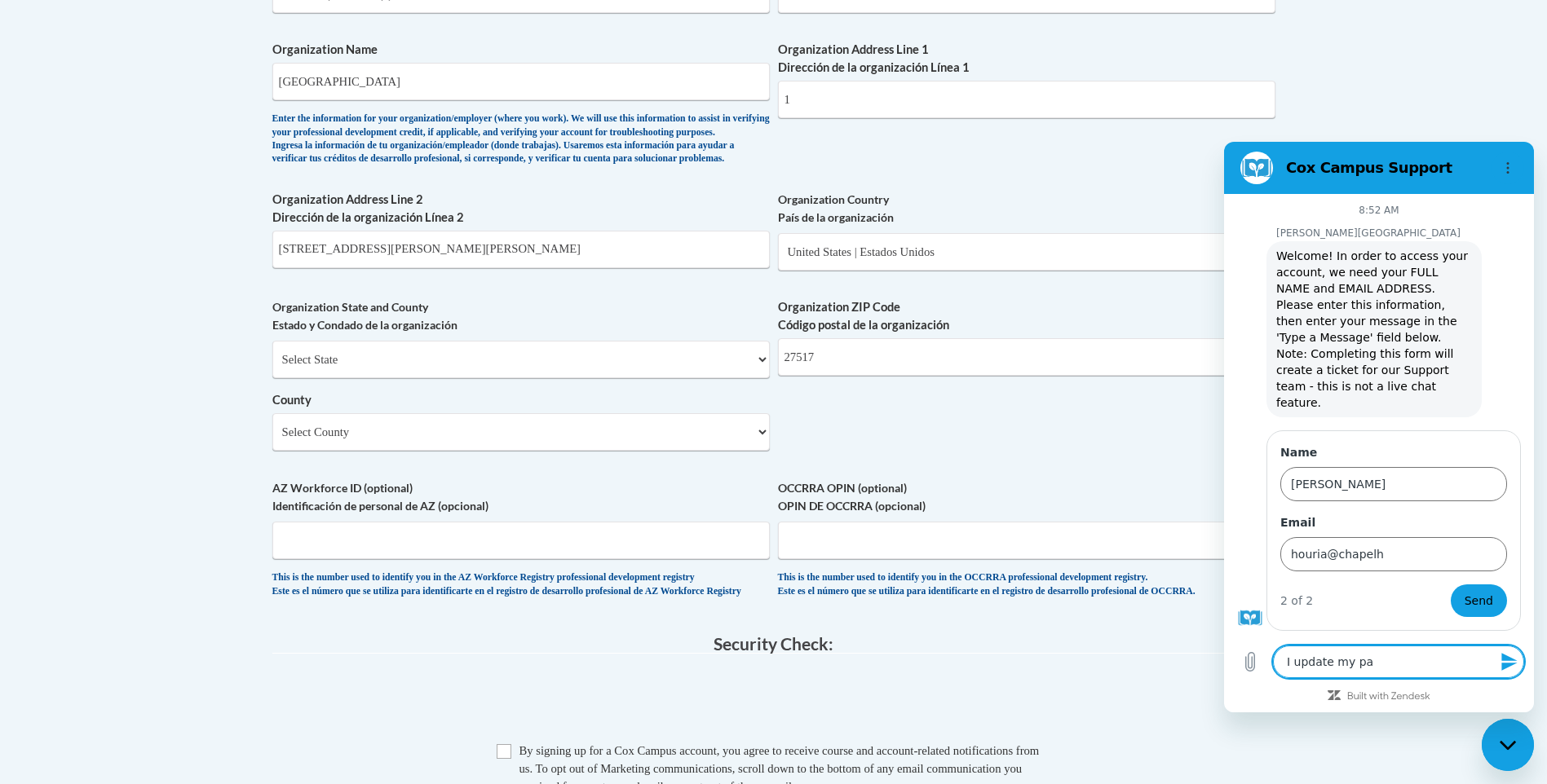
type textarea "x"
type textarea "I update my pass"
type textarea "x"
type textarea "I update my passw"
type textarea "x"
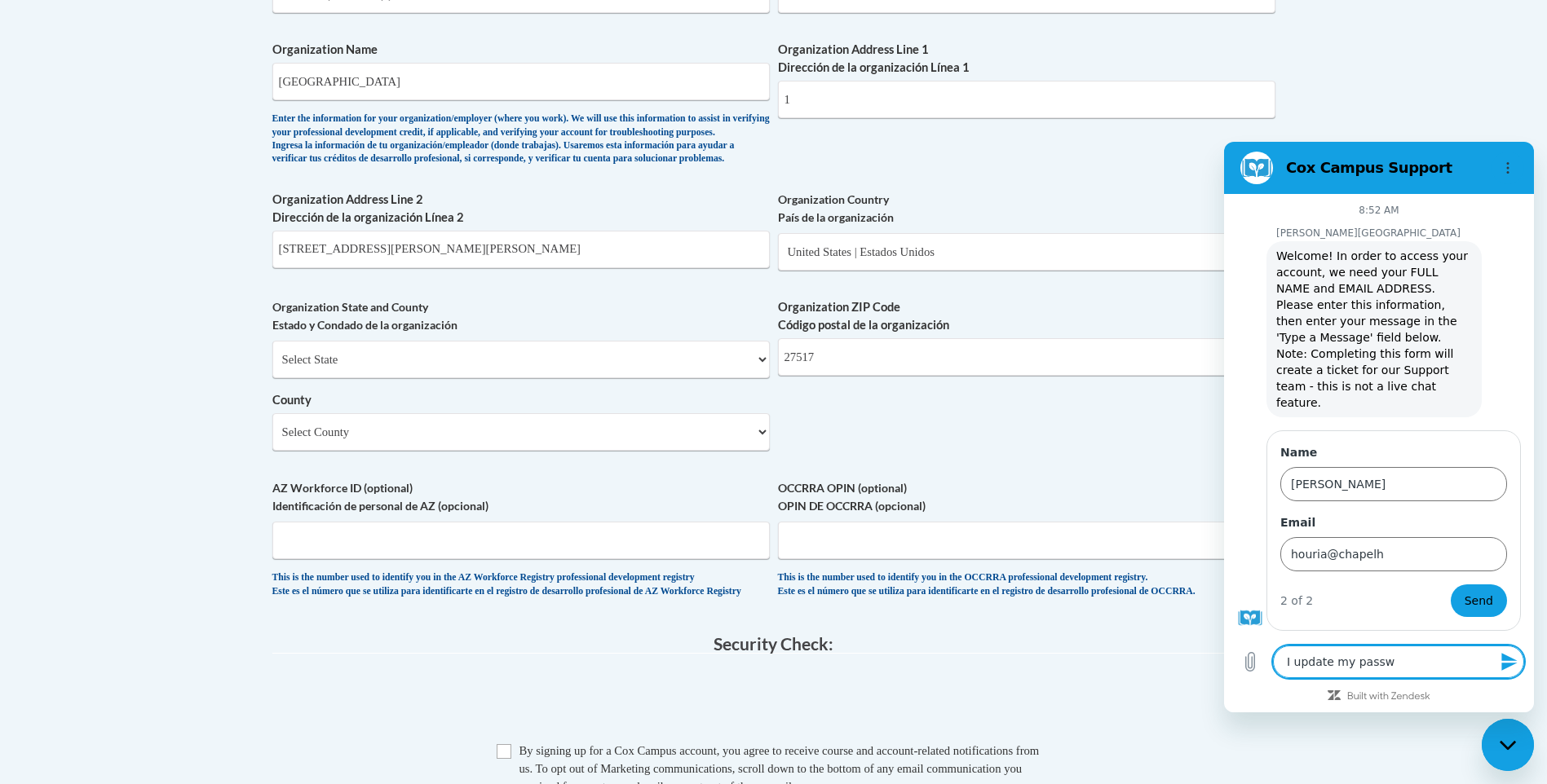
type textarea "I update my passwo"
type textarea "x"
type textarea "I update my passwor"
type textarea "x"
type textarea "I update my password"
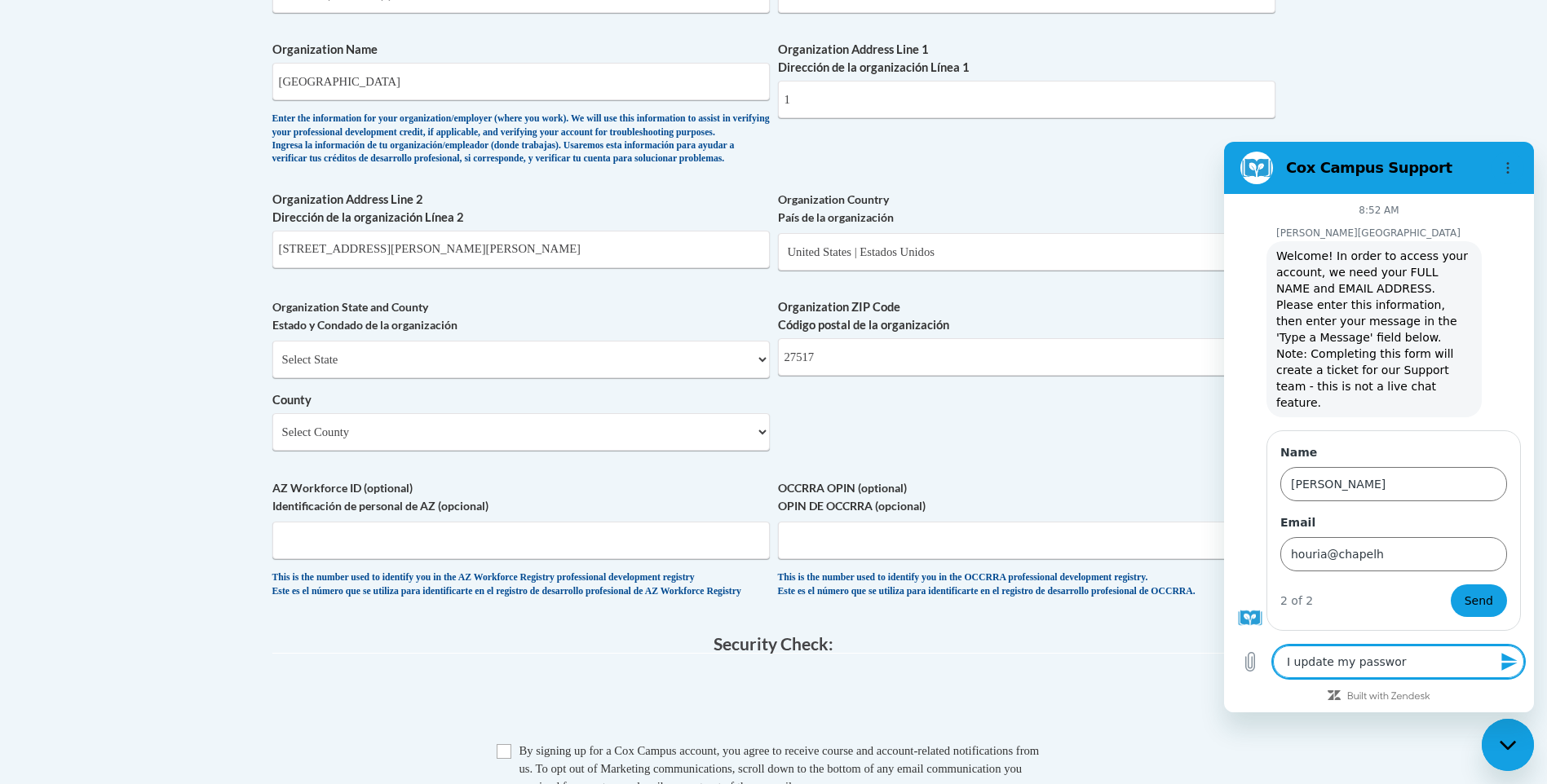
type textarea "x"
type textarea "I update my password"
type textarea "x"
type textarea "I update my password b"
type textarea "x"
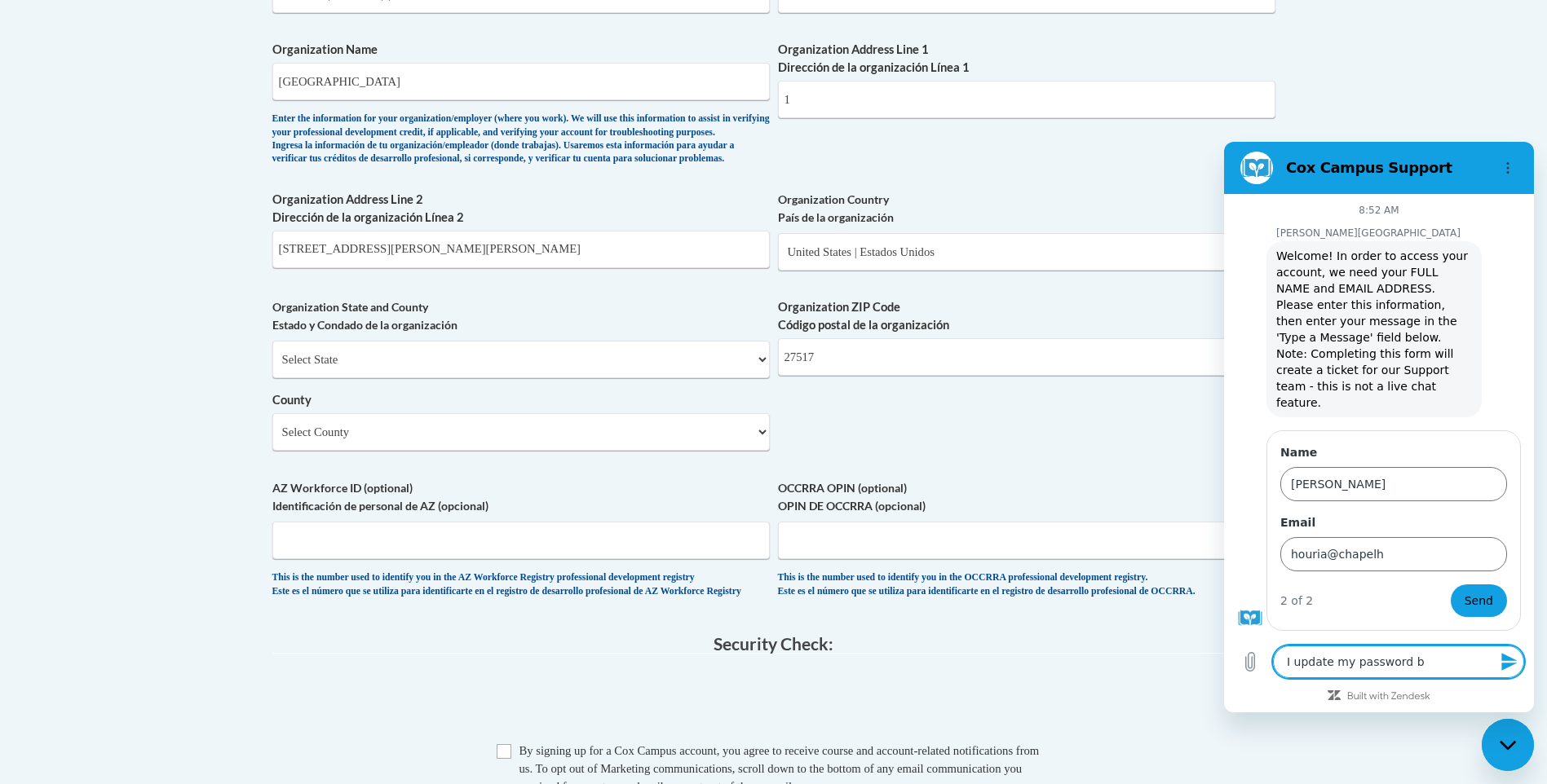
type textarea "I update my password bu"
type textarea "x"
type textarea "I update my password but"
type textarea "x"
type textarea "I update my password but"
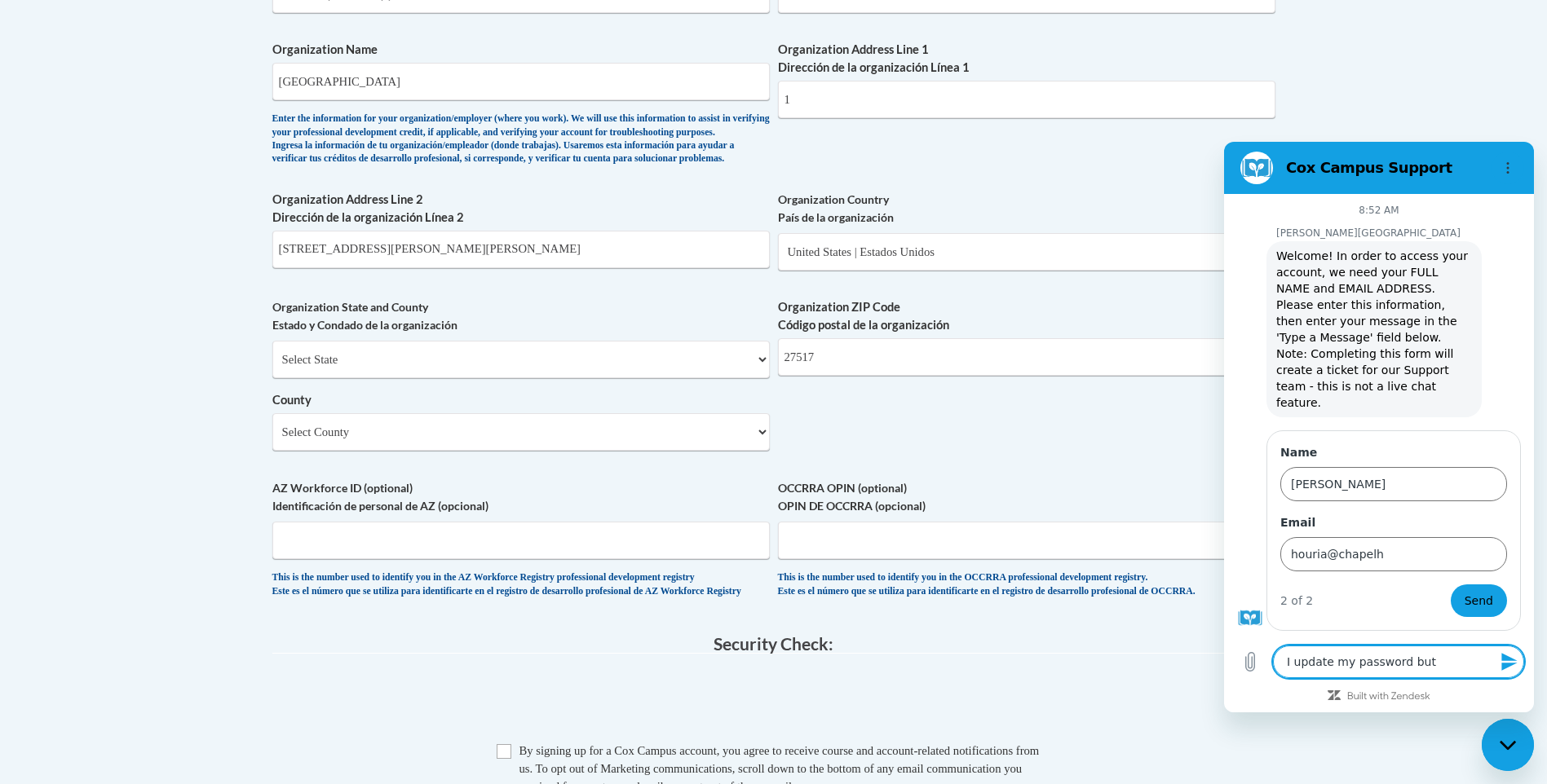
type textarea "x"
type textarea "I update my password but I"
type textarea "x"
type textarea "I update my password but I"
type textarea "x"
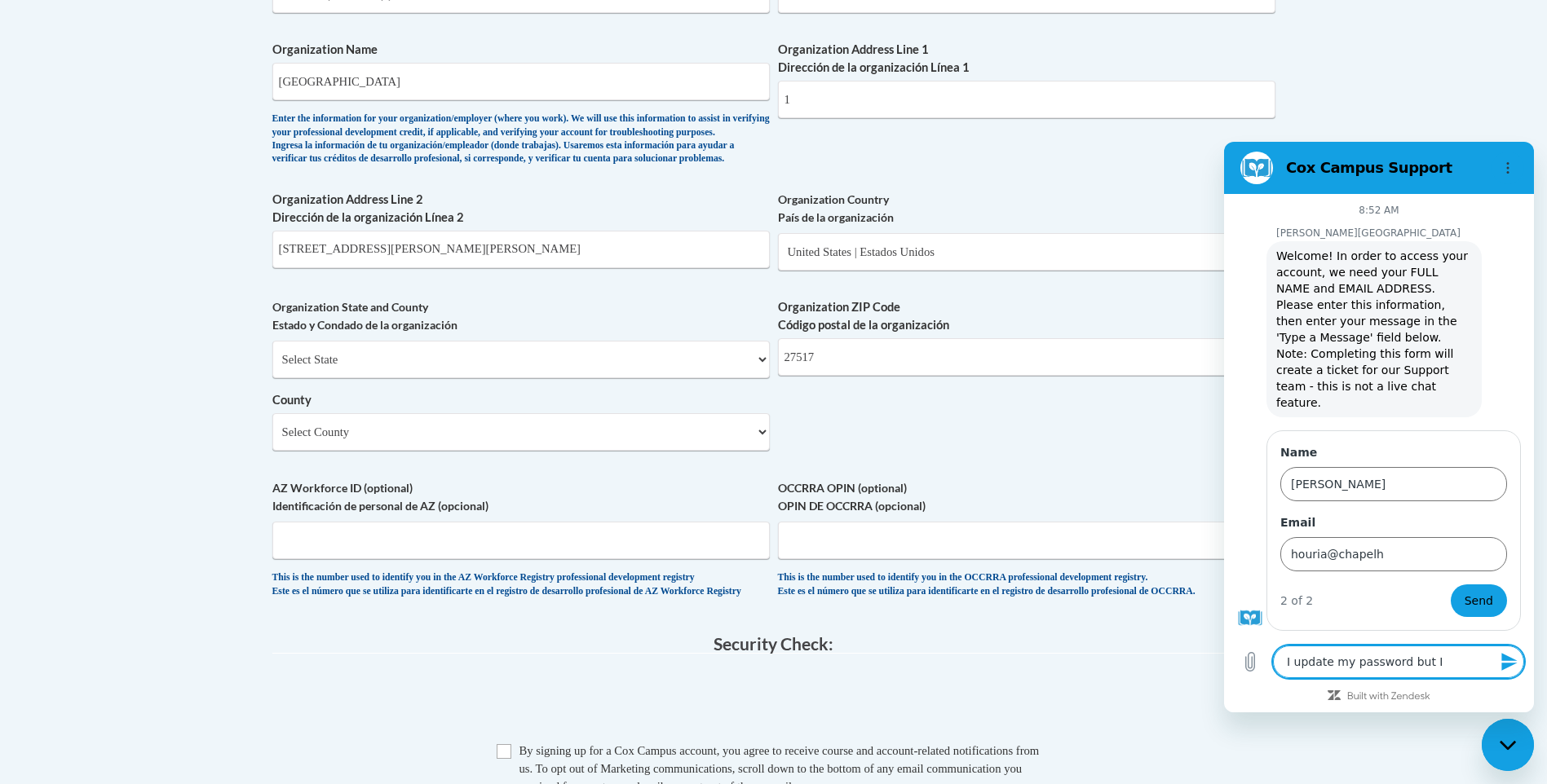
type textarea "I update my password but I s"
type textarea "x"
type textarea "I update my password but I st"
type textarea "x"
type textarea "I update my password but I sti"
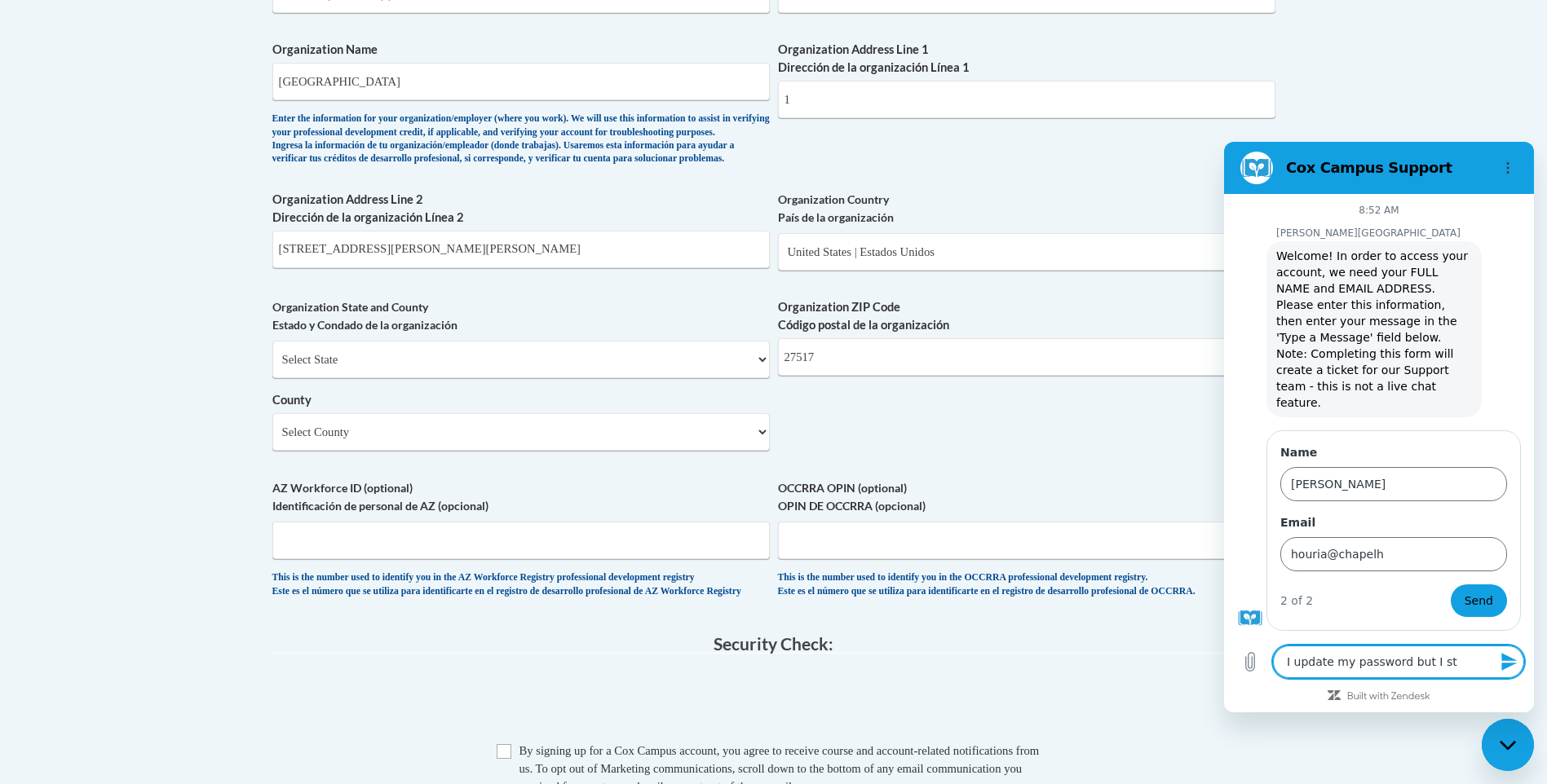
type textarea "x"
type textarea "I update my password but I stil"
type textarea "x"
type textarea "I update my password but I still"
type textarea "x"
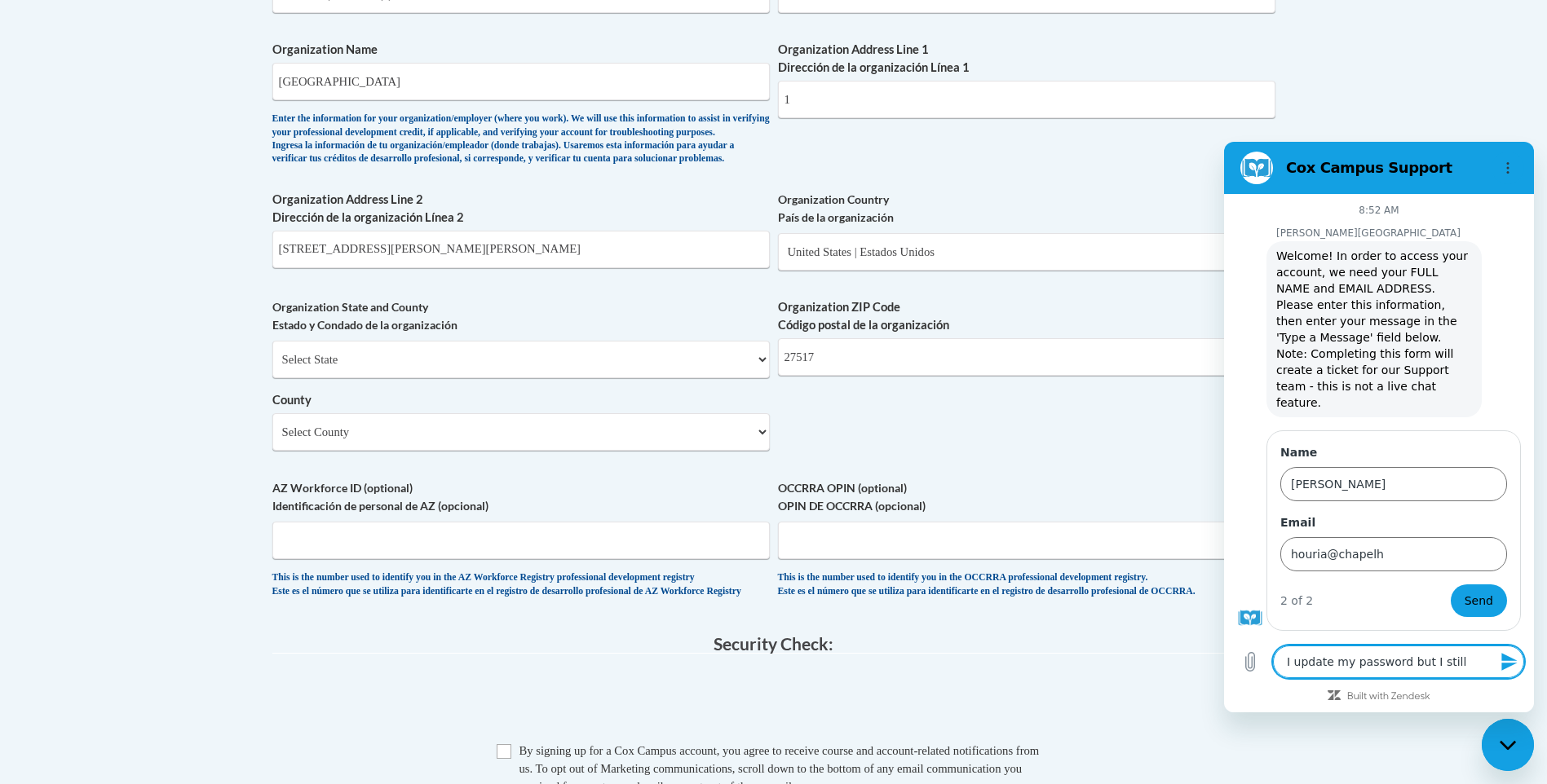
type textarea "I update my password but I still"
type textarea "x"
type textarea "I update my password but I still c"
type textarea "x"
type textarea "I update my password but I still ca"
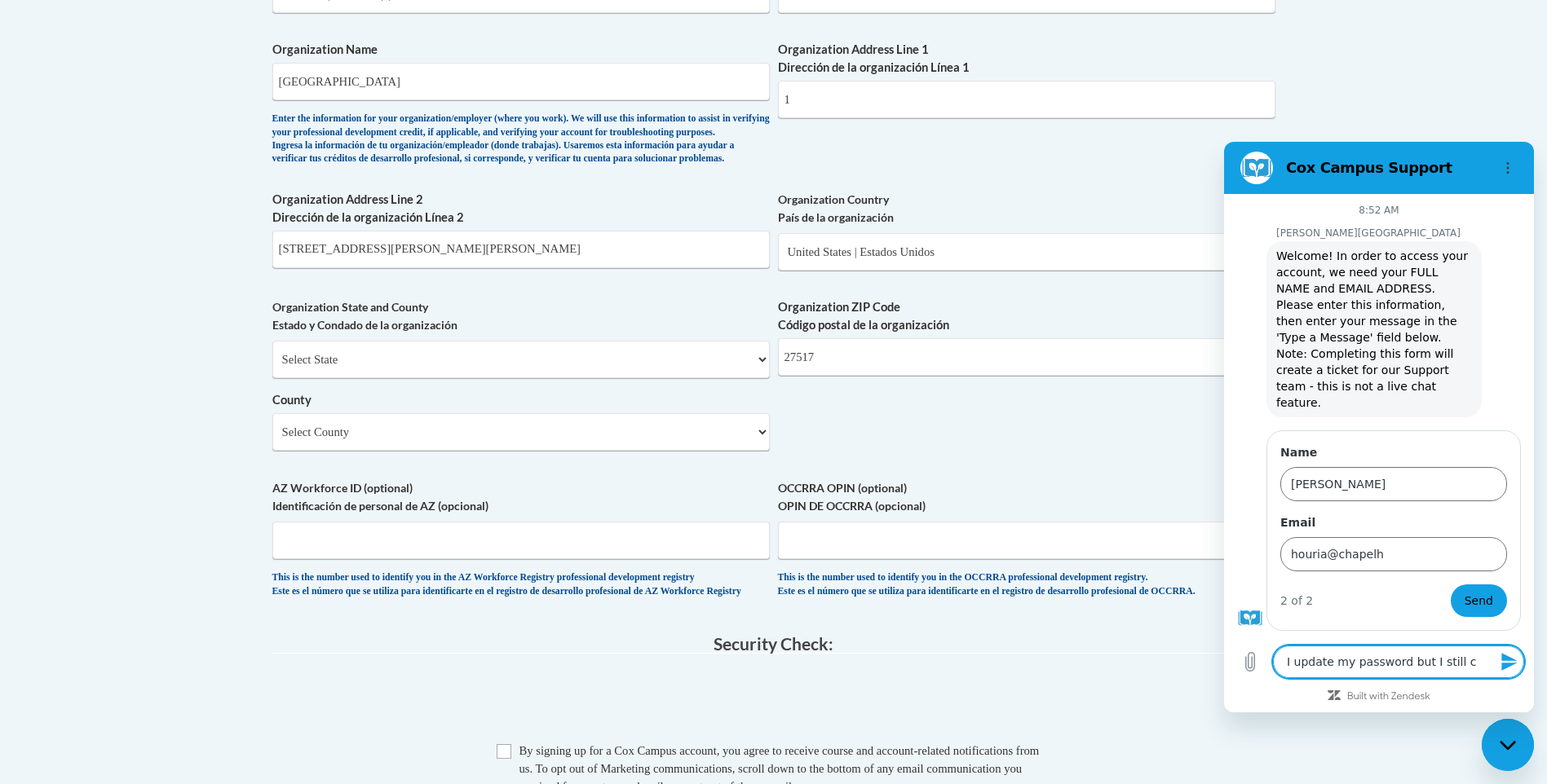
type textarea "x"
type textarea "I update my password but I still can"
type textarea "x"
type textarea "I update my password but I still can""
type textarea "x"
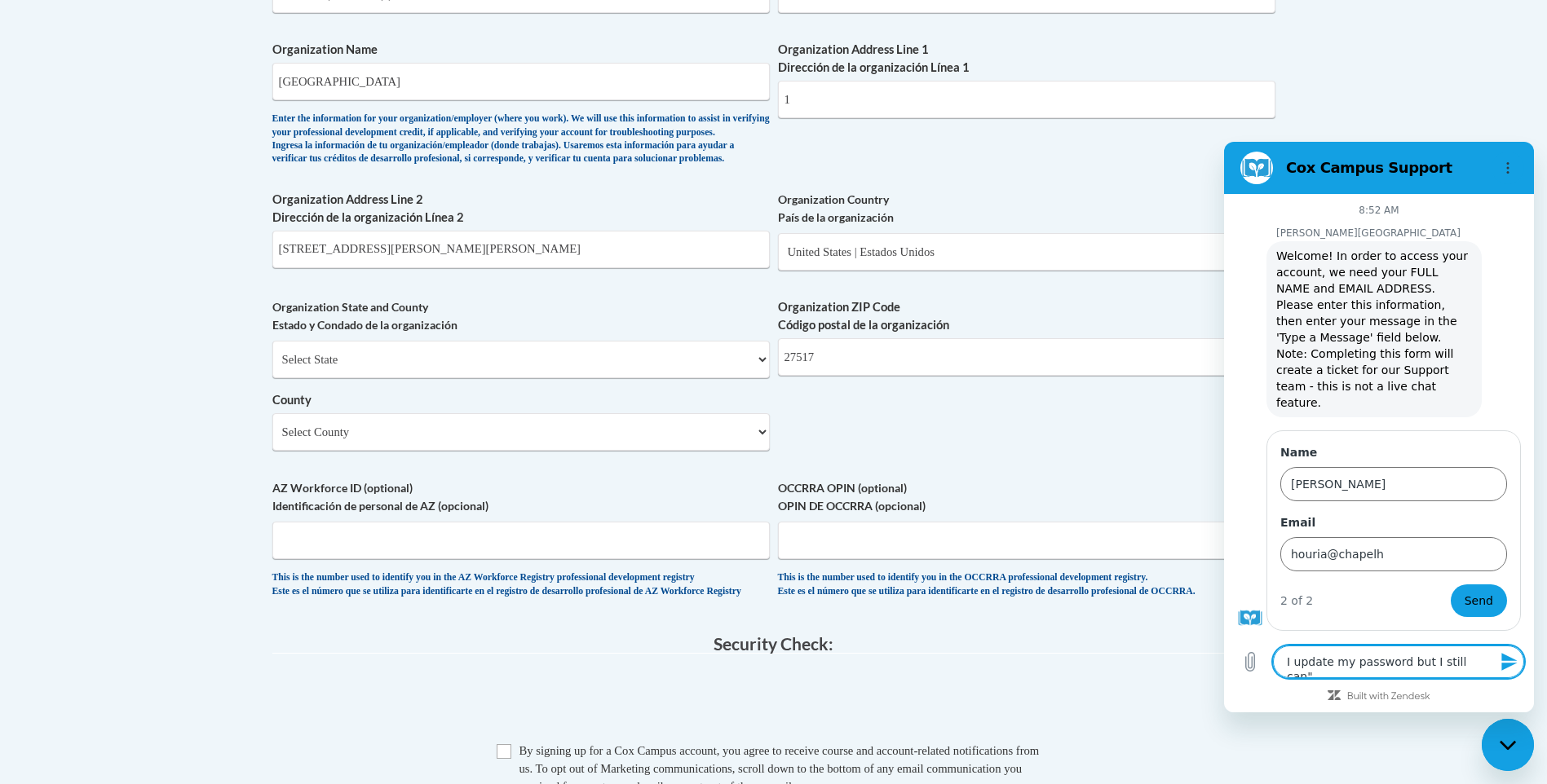
type textarea "I update my password but I still can"t"
type textarea "x"
type textarea "I update my password but I still can"t"
type textarea "x"
type textarea "I update my password but I still can"t l"
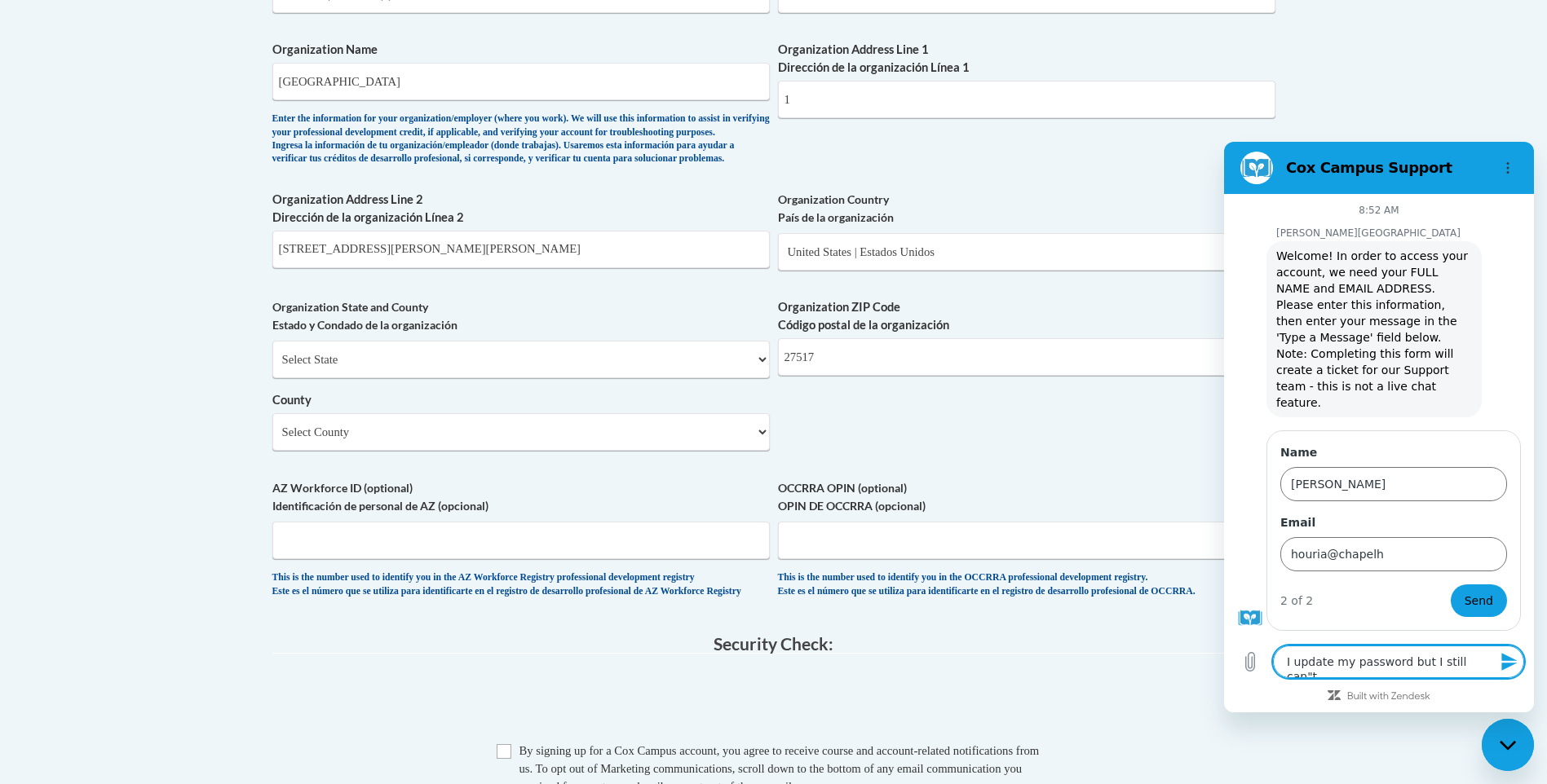
type textarea "x"
type textarea "I update my password but I still can"t lo"
type textarea "x"
type textarea "I update my password but I still can"t log"
type textarea "x"
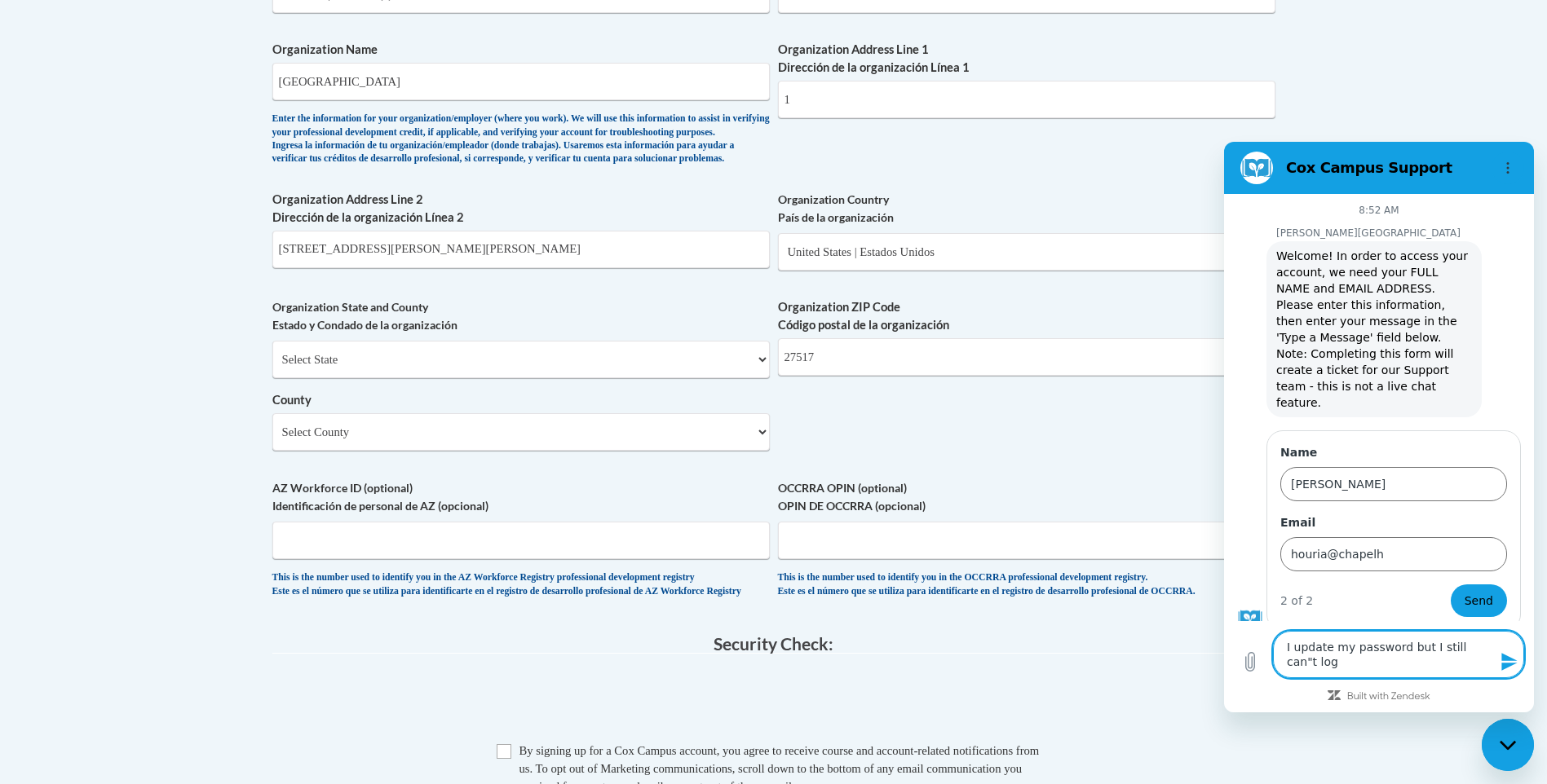
type textarea "I update my password but I still can"t log"
type textarea "x"
type textarea "I update my password but I still can"t log i"
type textarea "x"
type textarea "I update my password but I still can"t log in"
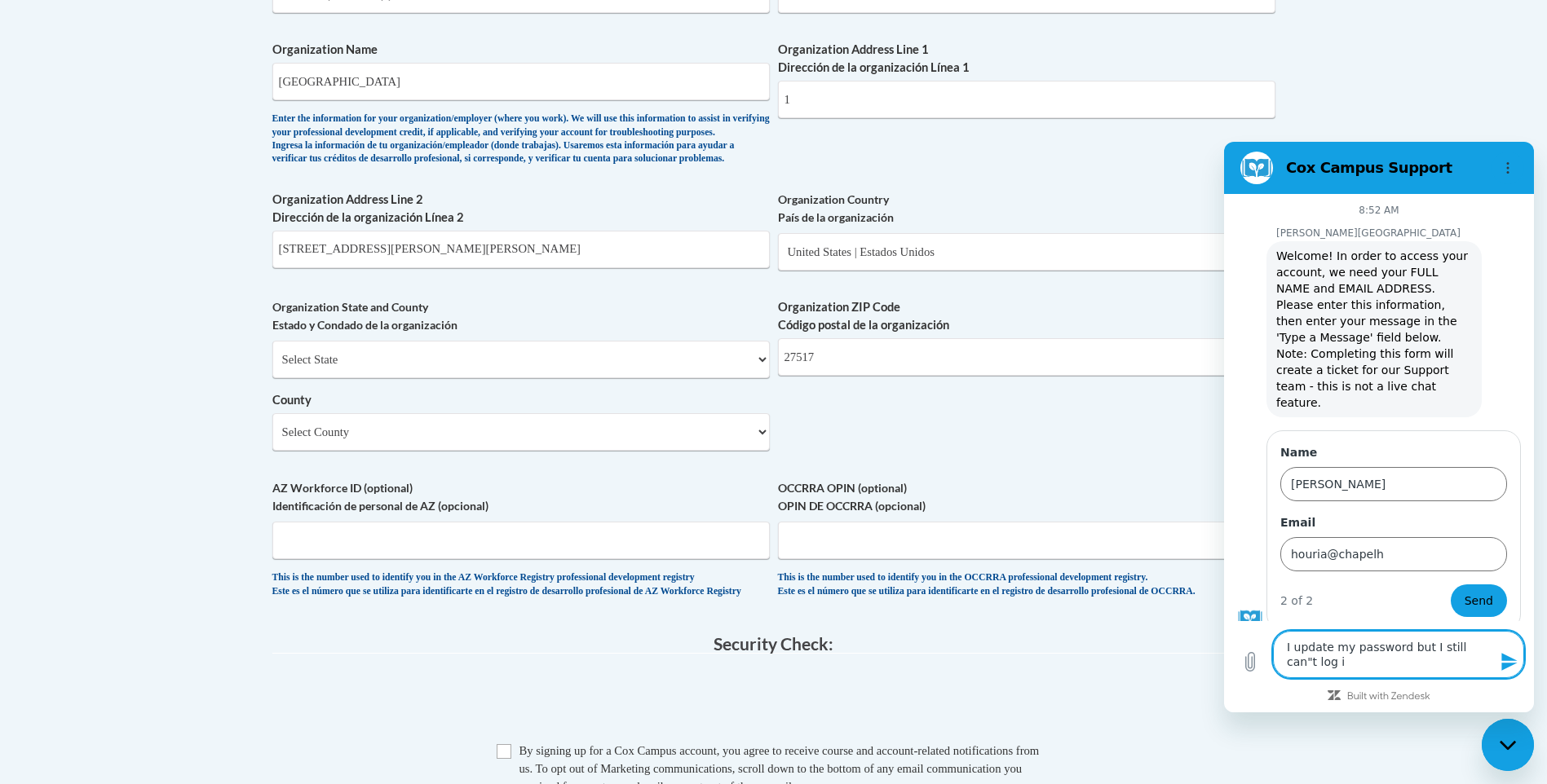
type textarea "x"
type textarea "I update my password but I still can't log in"
type textarea "x"
type textarea "I update my password but I still can't log in"
click at [1481, 591] on span "Send" at bounding box center [1478, 600] width 29 height 19
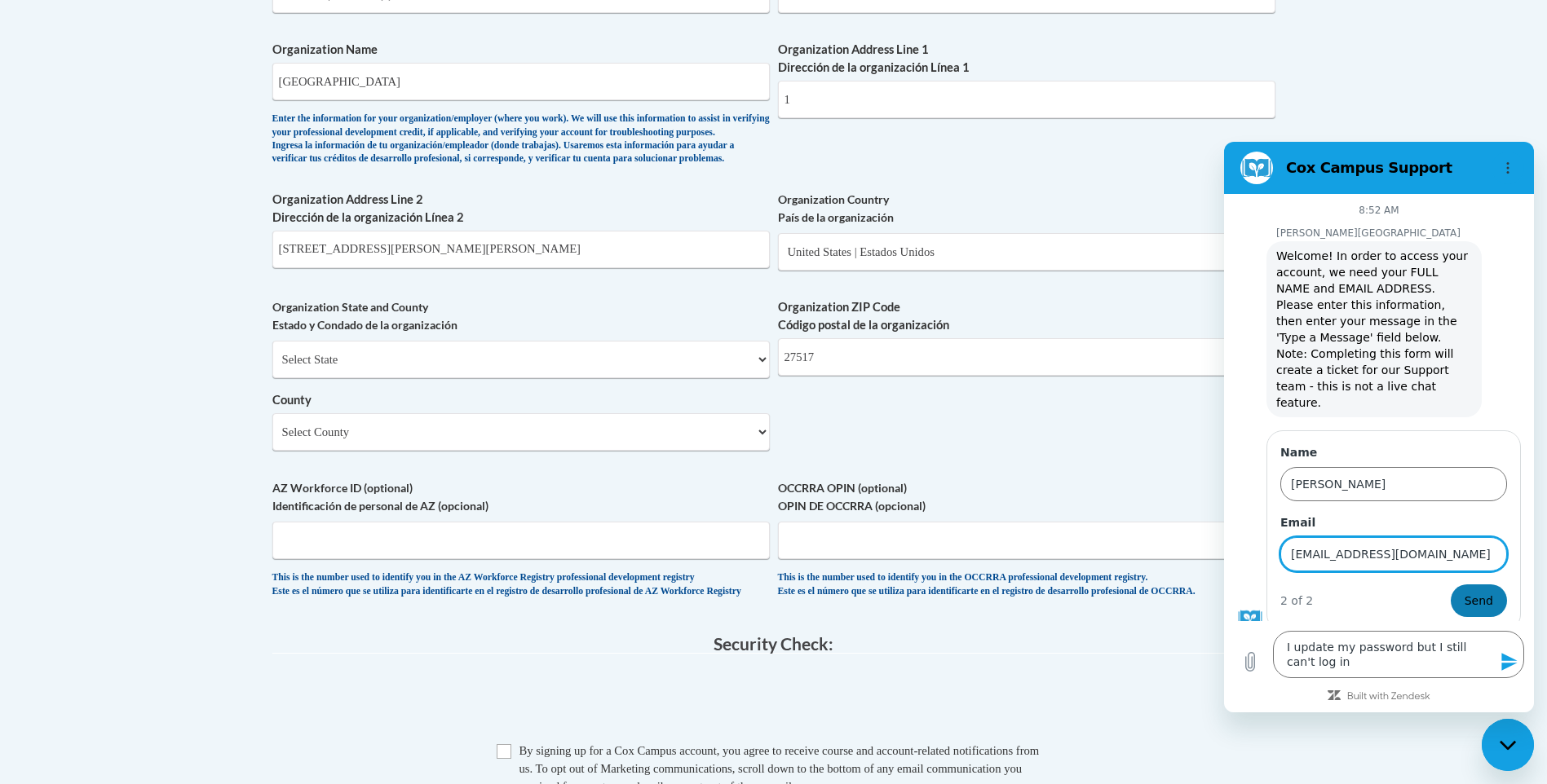
type input "[EMAIL_ADDRESS][DOMAIN_NAME]"
click at [1481, 591] on span "Send" at bounding box center [1478, 600] width 29 height 19
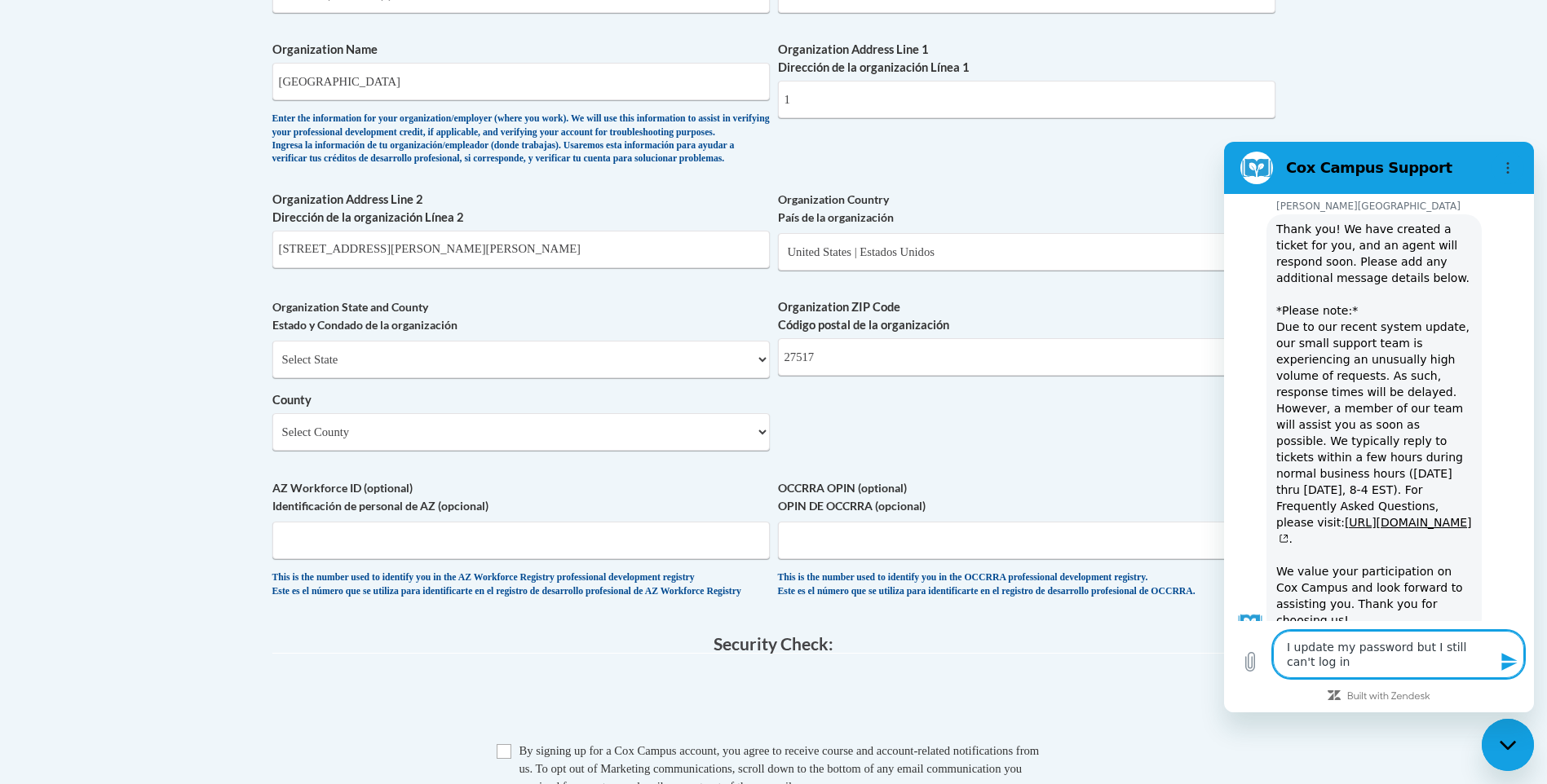
scroll to position [978, 0]
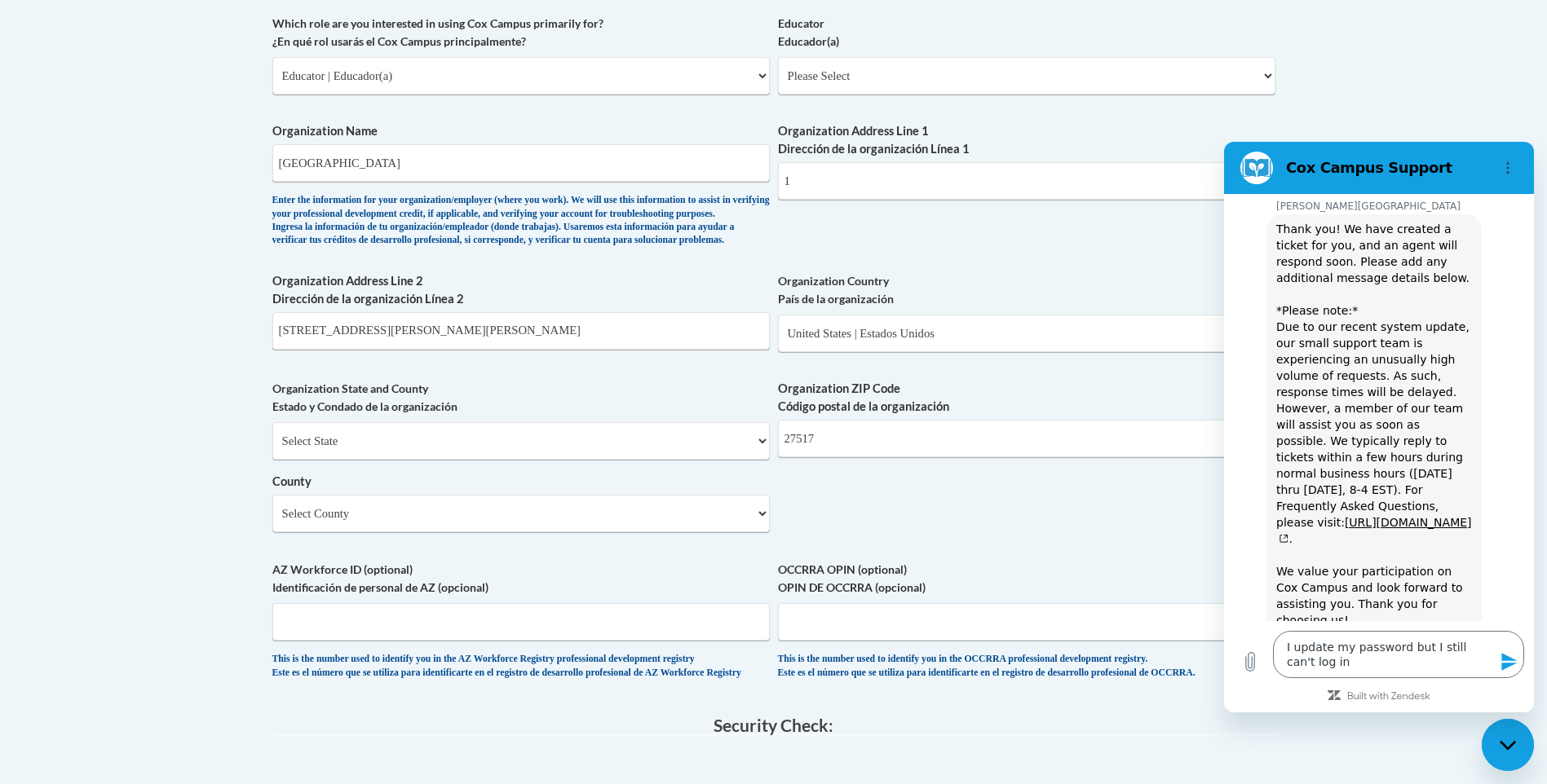
type textarea "x"
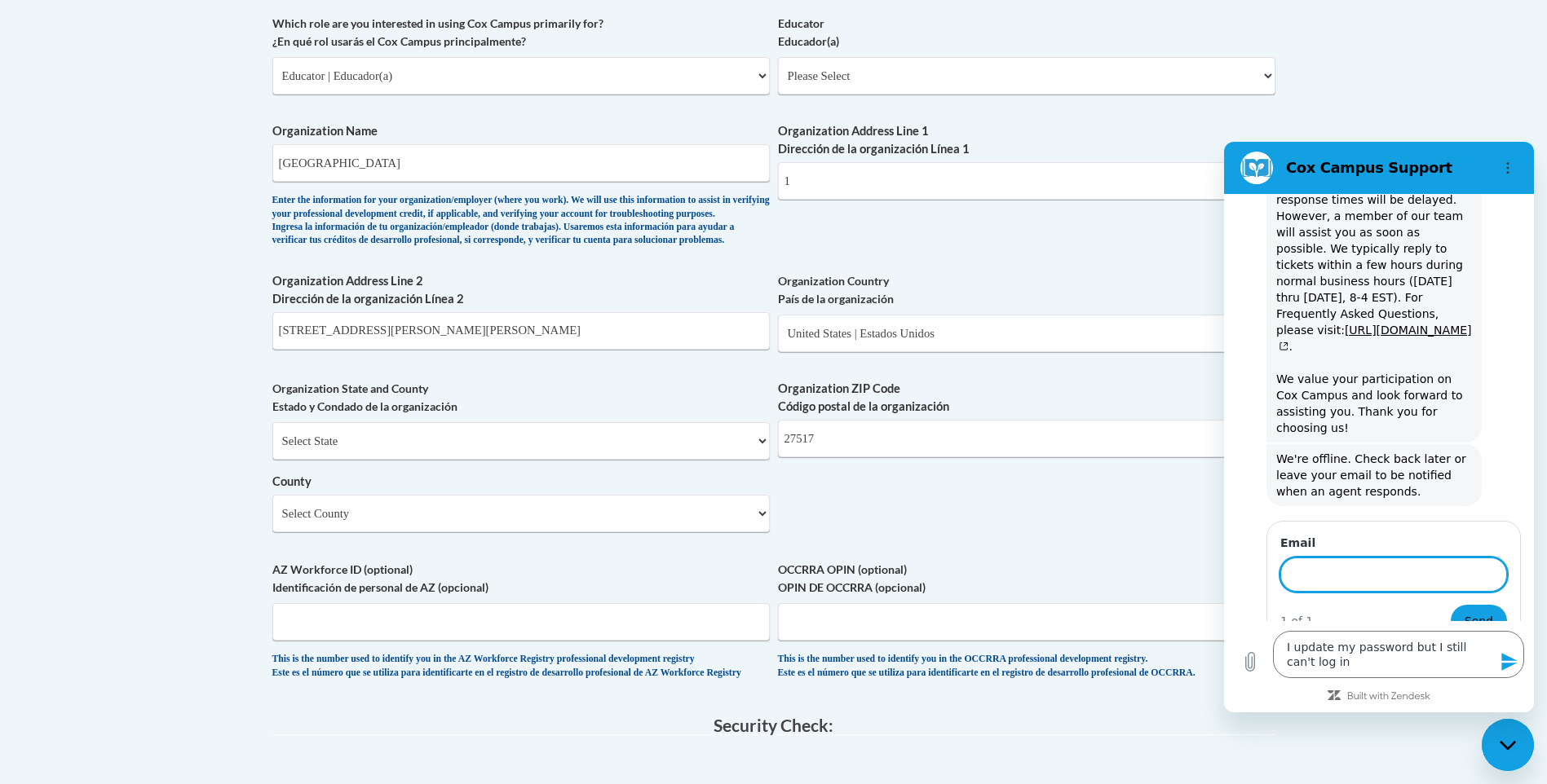
scroll to position [548, 0]
click at [1510, 662] on icon "Send message" at bounding box center [1509, 662] width 19 height 19
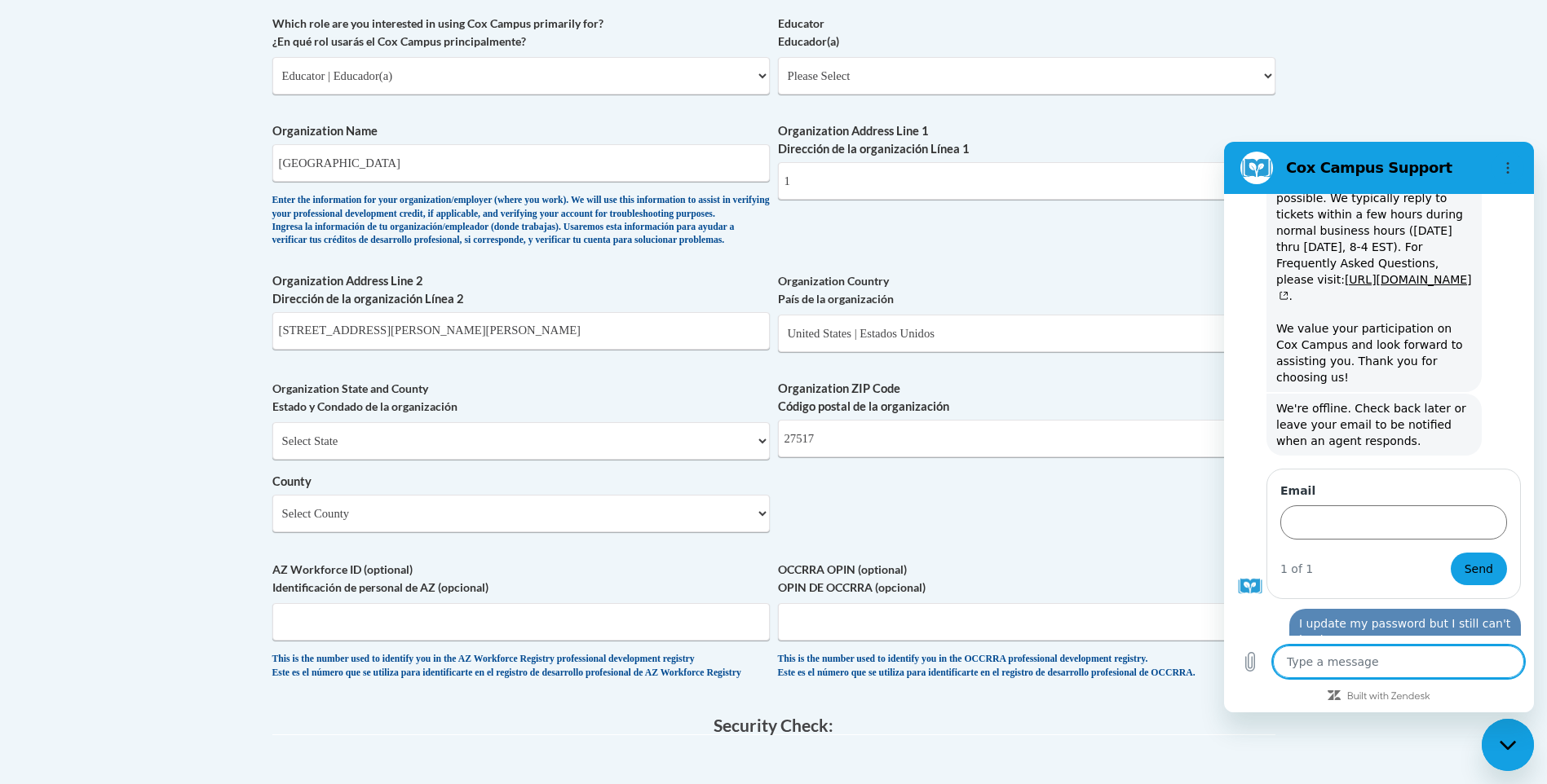
type textarea "x"
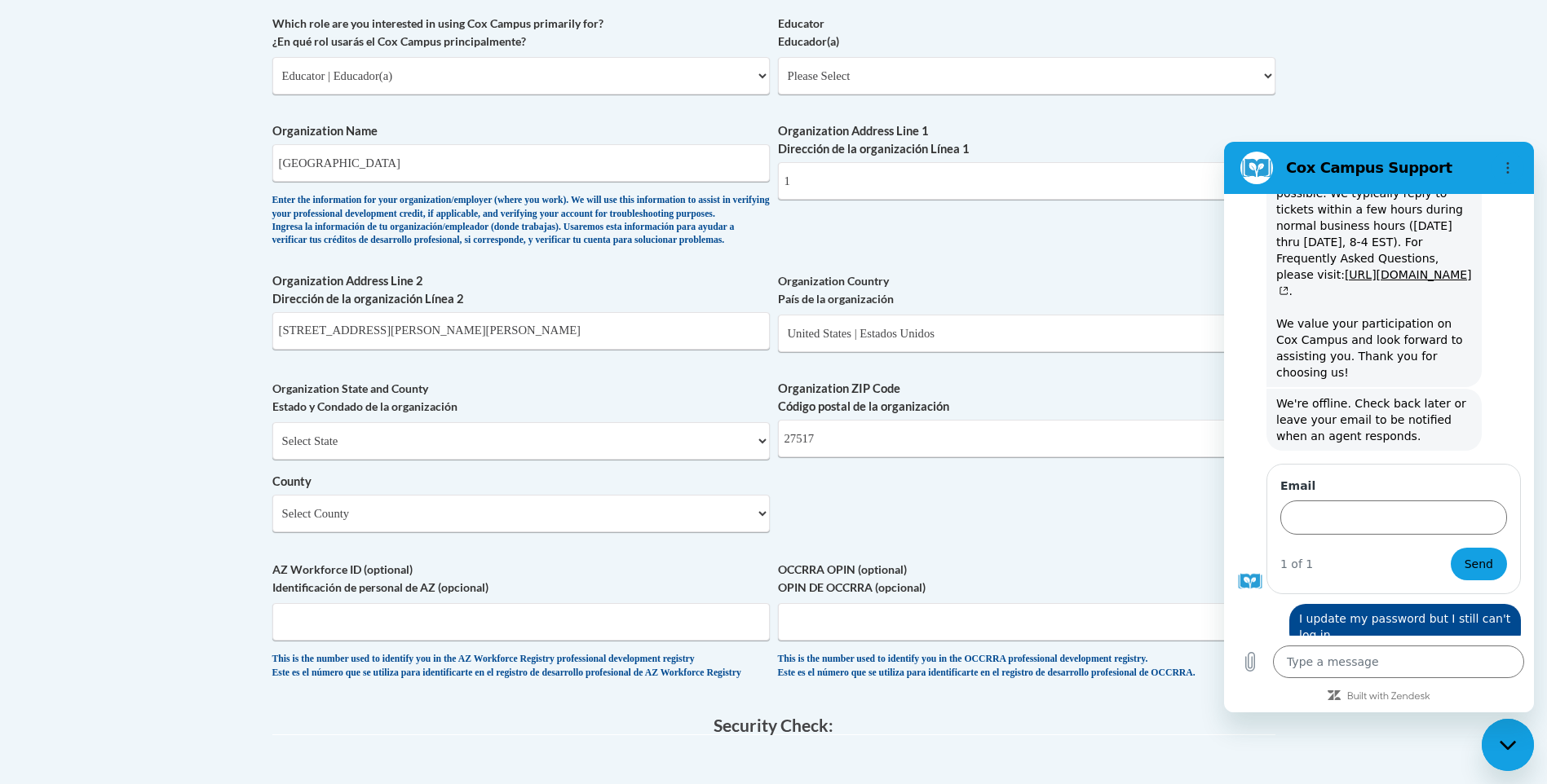
click at [1258, 736] on legend "Security Check:" at bounding box center [773, 726] width 1003 height 19
click at [1073, 754] on div "Member Registration - All Fields Required Already have an account? Log in Prefe…" at bounding box center [773, 200] width 1003 height 1663
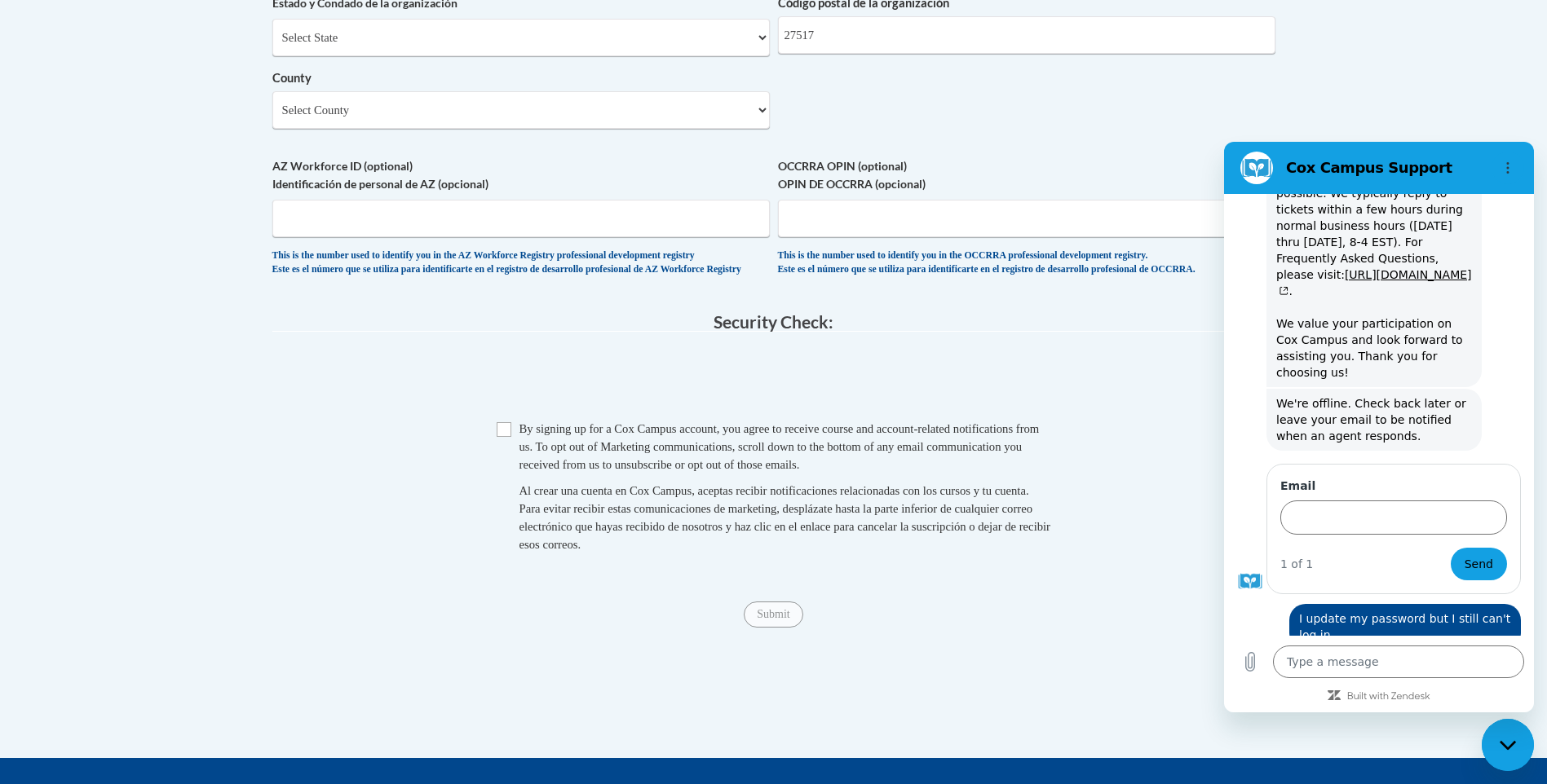
scroll to position [1386, 0]
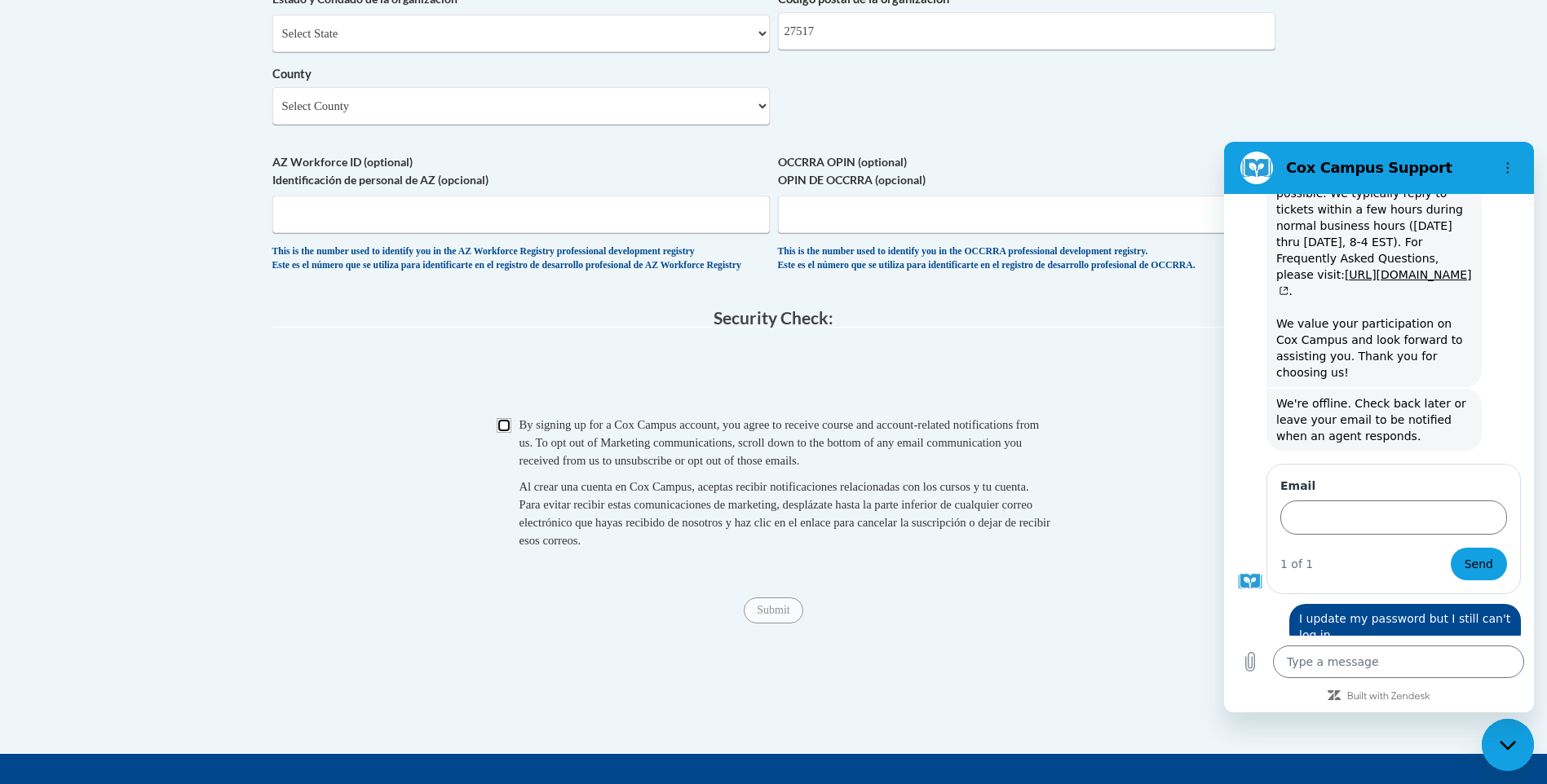
click at [509, 433] on input "Checkbox" at bounding box center [504, 426] width 15 height 15
checkbox input "true"
click at [768, 623] on input "Submit" at bounding box center [772, 610] width 58 height 26
type textarea "x"
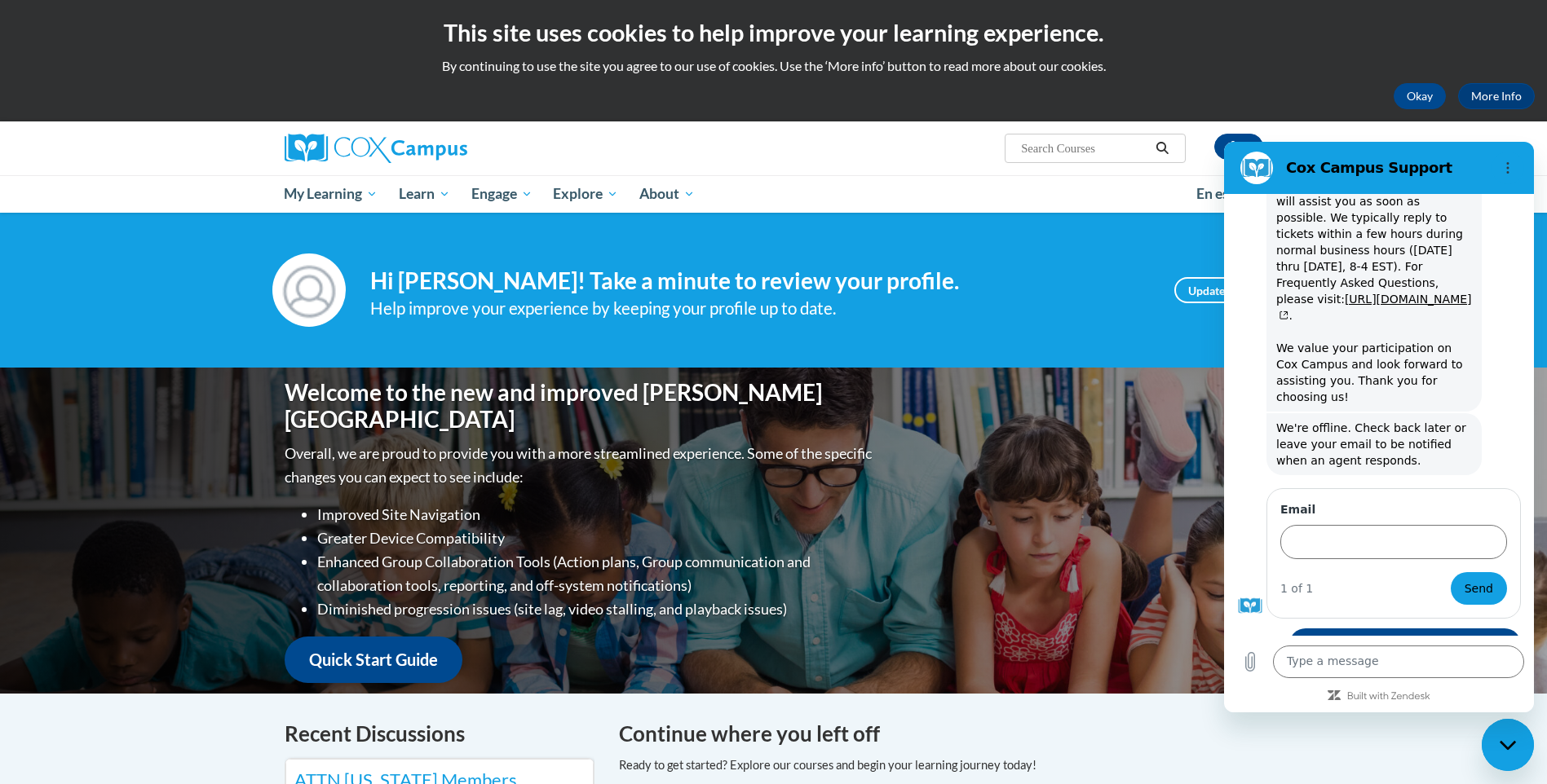
click at [1513, 137] on div "[PERSON_NAME] (Eastern Daylight Time GMT-0400 ) My Profile Inbox My Transcripts…" at bounding box center [773, 167] width 1547 height 91
